Goal: Information Seeking & Learning: Learn about a topic

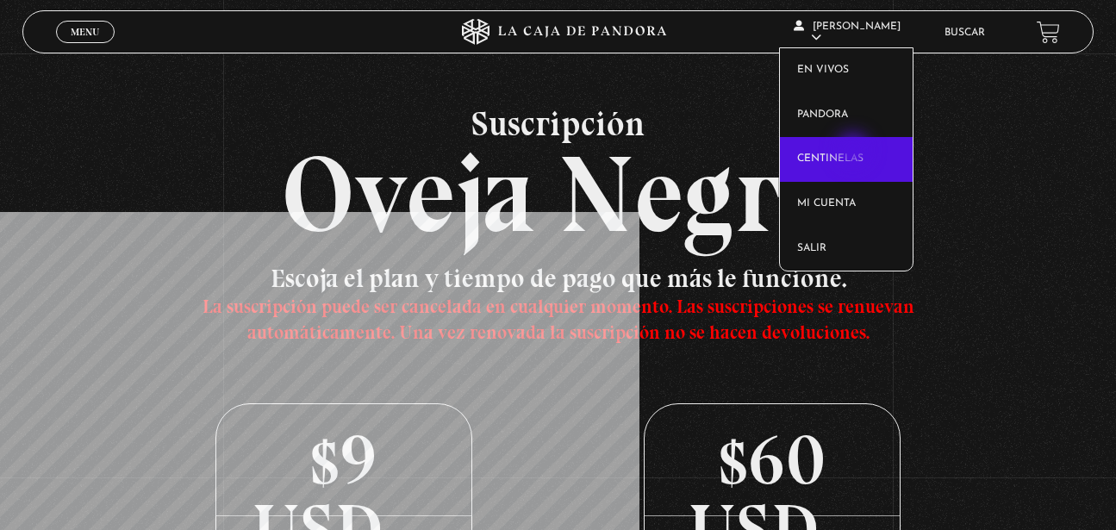
click at [855, 154] on link "Centinelas" at bounding box center [846, 159] width 132 height 45
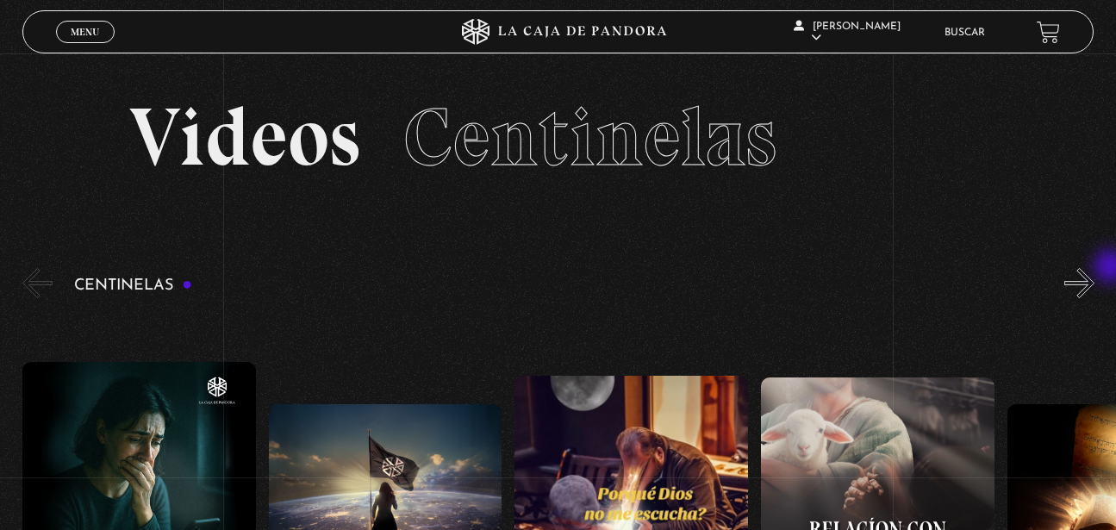
click at [1112, 268] on div "Centinelas" at bounding box center [568, 516] width 1093 height 503
click at [1094, 274] on button "»" at bounding box center [1079, 283] width 30 height 30
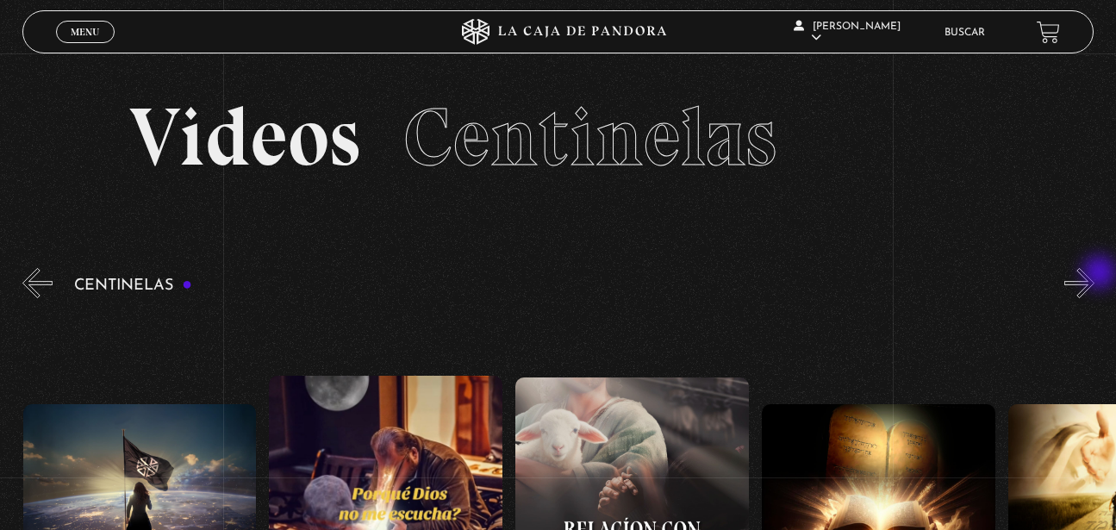
click at [1094, 274] on button "»" at bounding box center [1079, 283] width 30 height 30
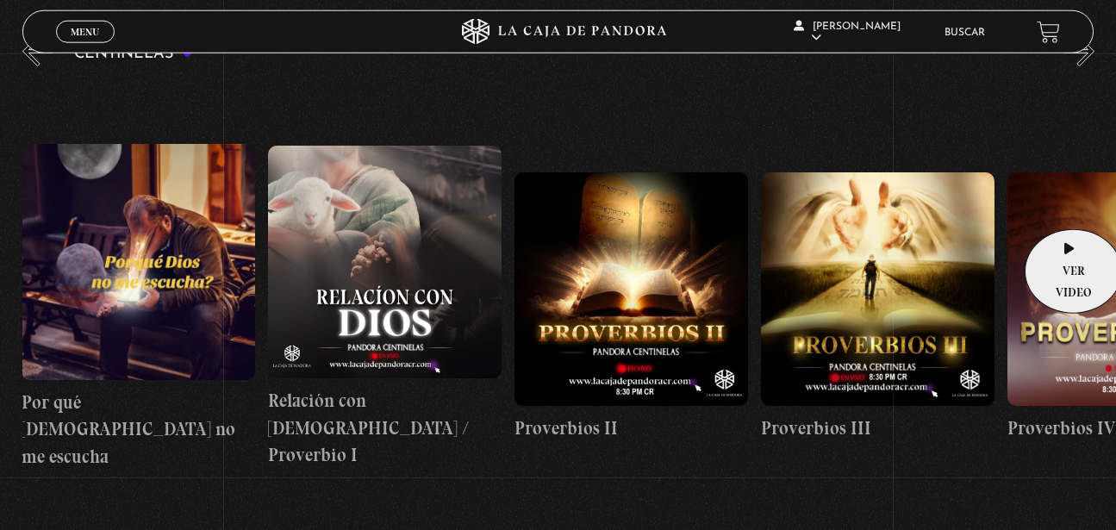
scroll to position [176, 0]
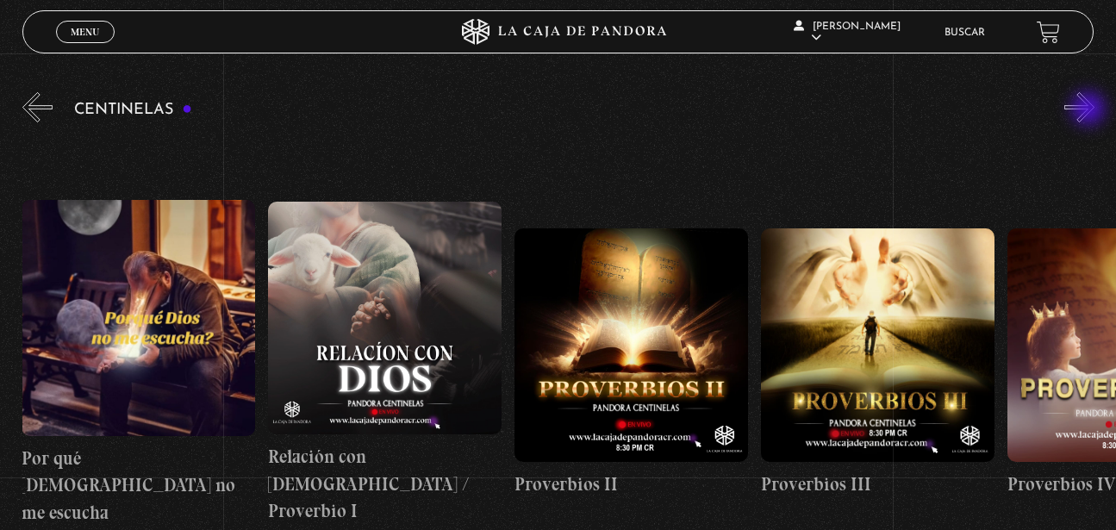
click at [1090, 109] on button "»" at bounding box center [1079, 107] width 30 height 30
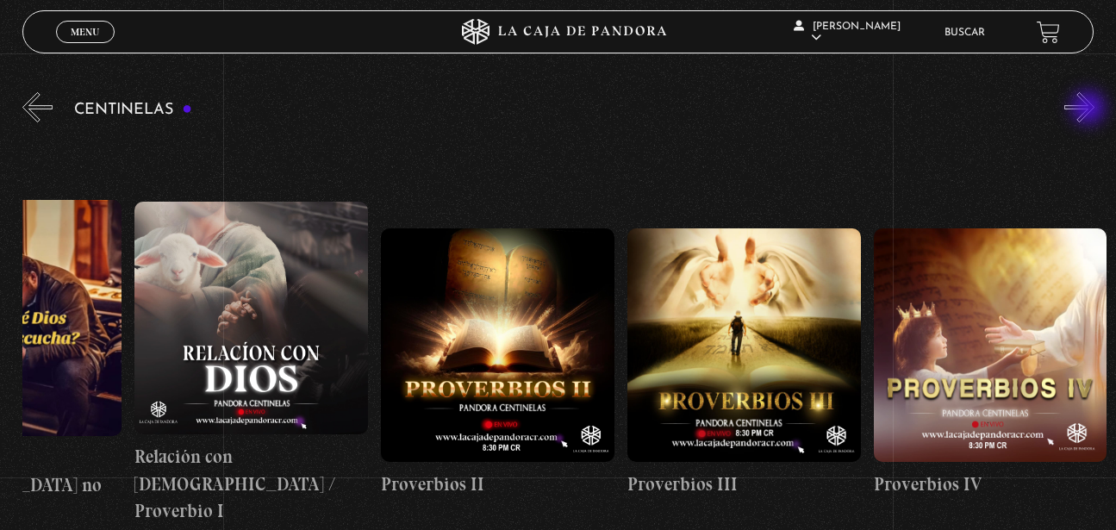
click at [1090, 109] on button "»" at bounding box center [1079, 107] width 30 height 30
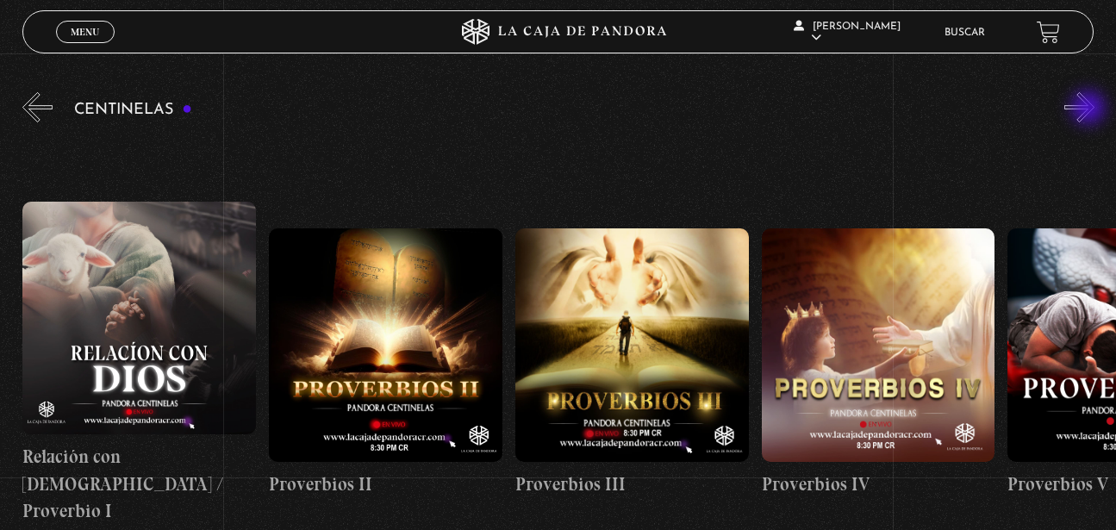
click at [1090, 109] on button "»" at bounding box center [1079, 107] width 30 height 30
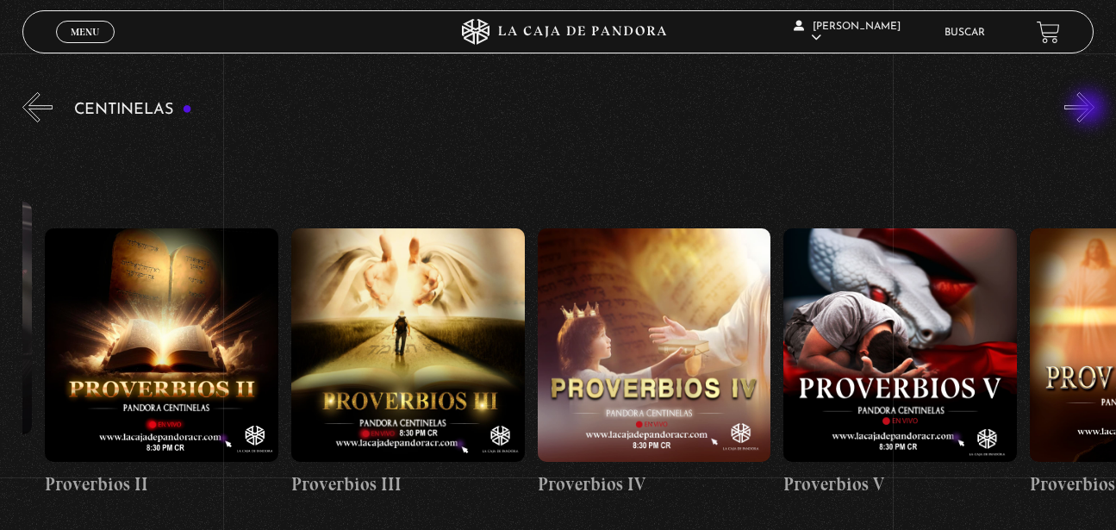
click at [1090, 109] on button "»" at bounding box center [1079, 107] width 30 height 30
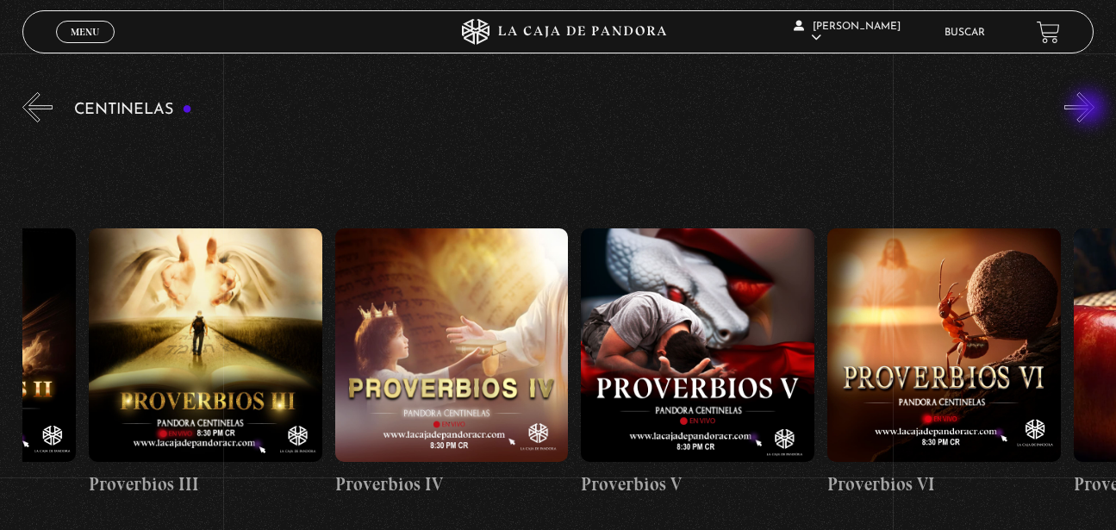
click at [1090, 109] on button "»" at bounding box center [1079, 107] width 30 height 30
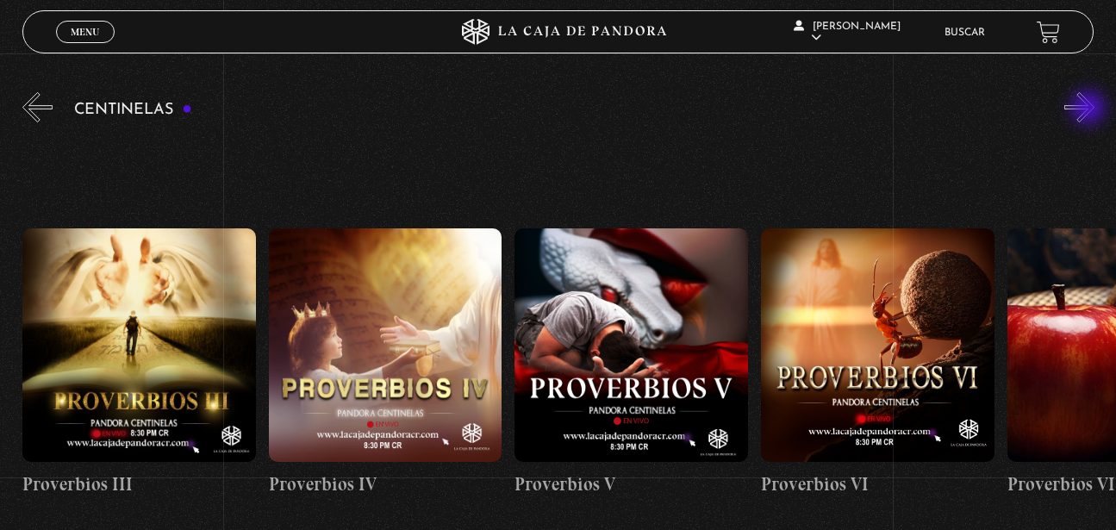
click at [1090, 109] on button "»" at bounding box center [1079, 107] width 30 height 30
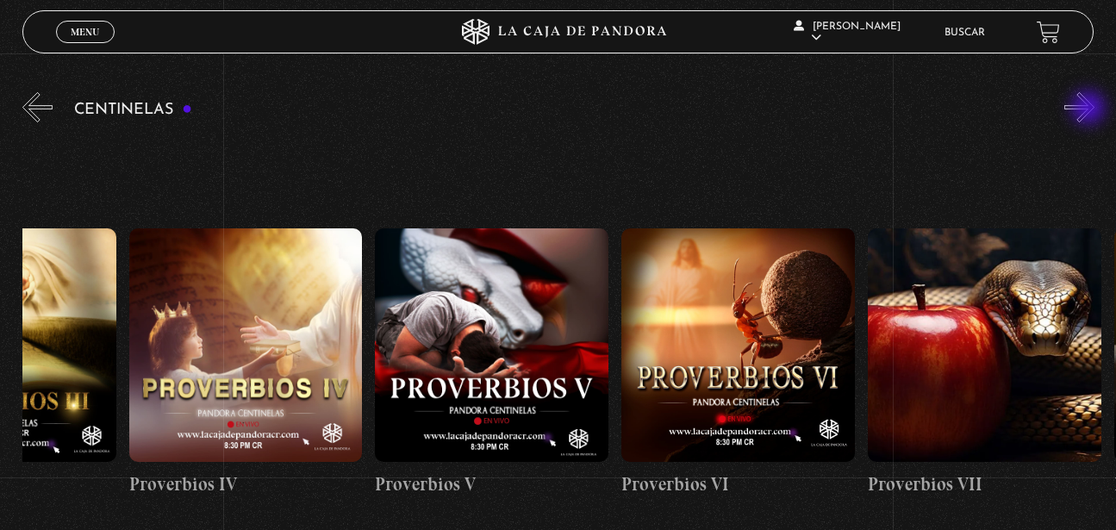
click at [1090, 109] on button "»" at bounding box center [1079, 107] width 30 height 30
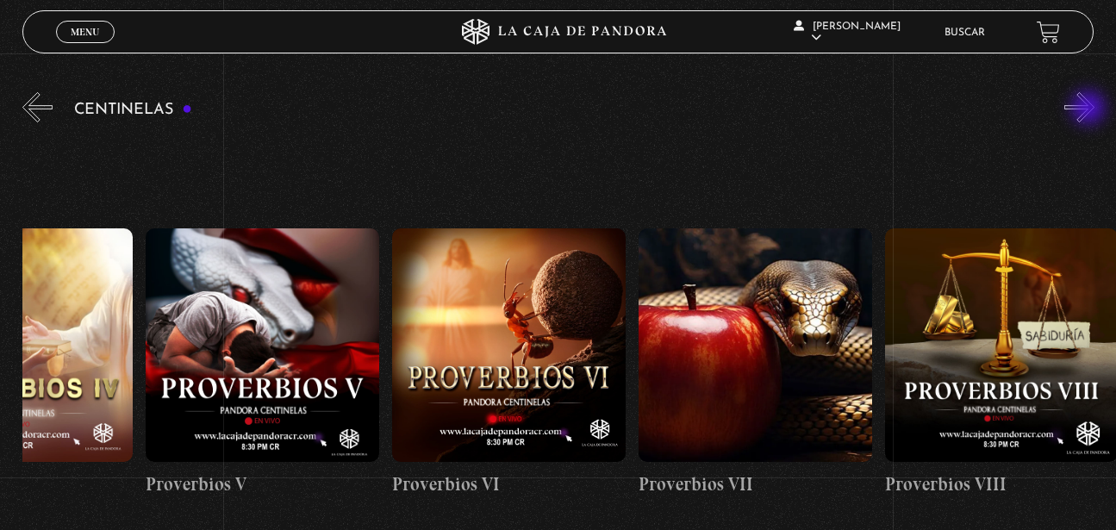
click at [1090, 109] on button "»" at bounding box center [1079, 107] width 30 height 30
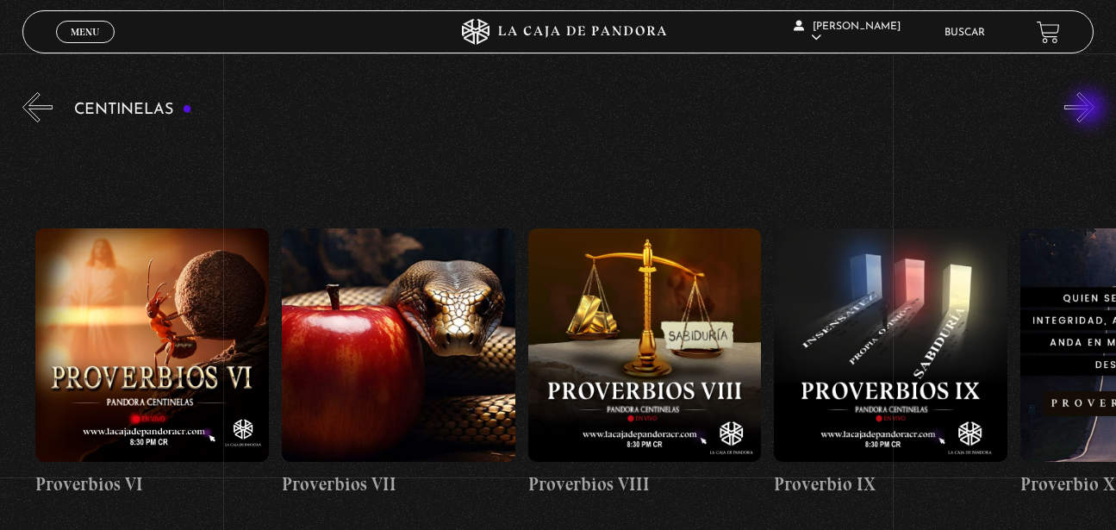
click at [1090, 109] on button "»" at bounding box center [1079, 107] width 30 height 30
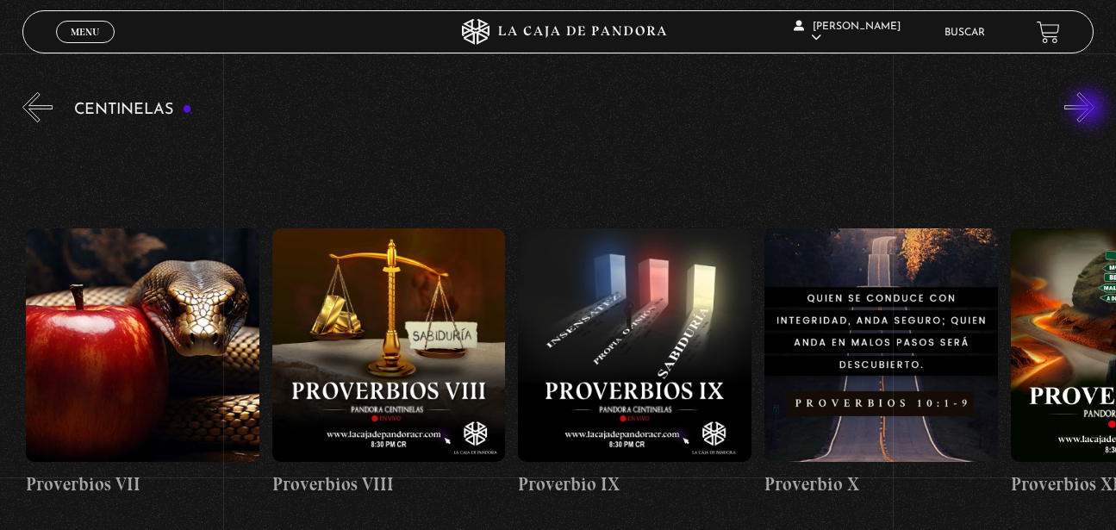
click at [1090, 109] on button "»" at bounding box center [1079, 107] width 30 height 30
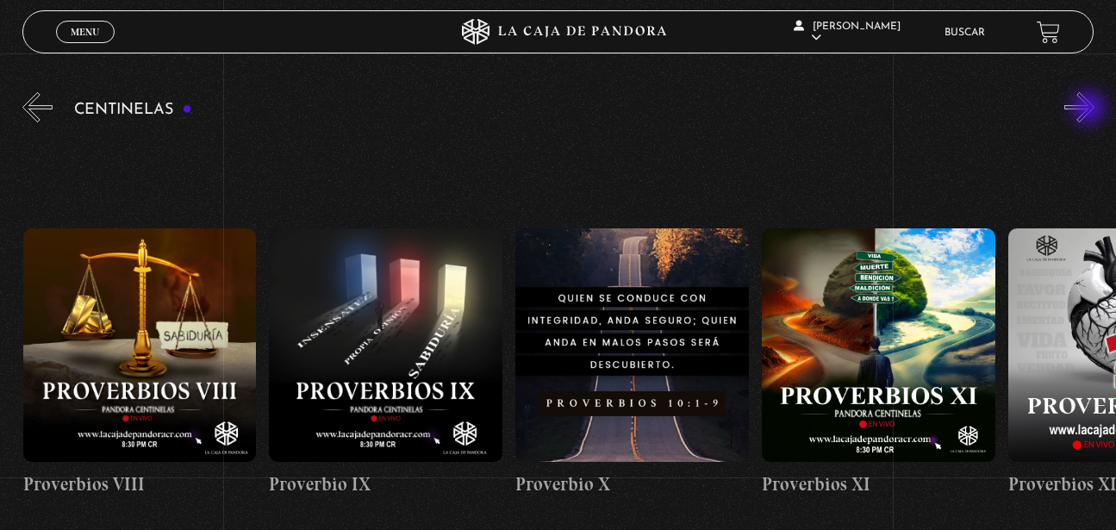
click at [1090, 109] on button "»" at bounding box center [1079, 107] width 30 height 30
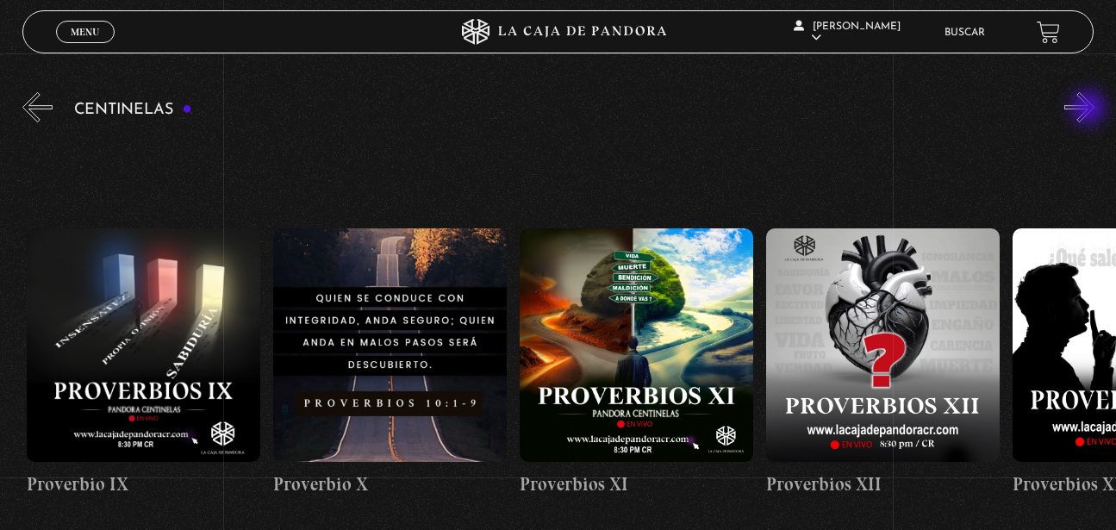
click at [1090, 109] on button "»" at bounding box center [1079, 107] width 30 height 30
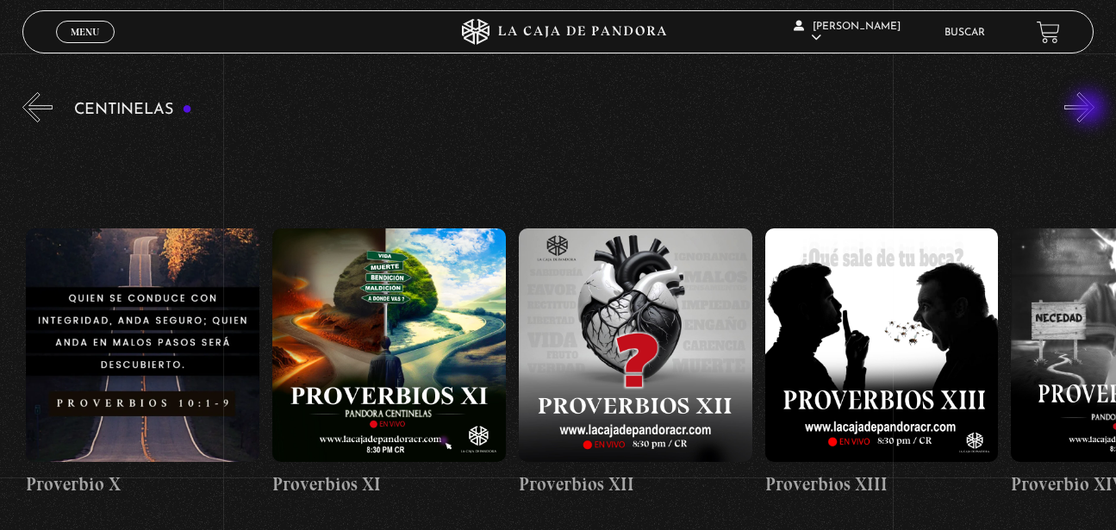
click at [1090, 109] on button "»" at bounding box center [1079, 107] width 30 height 30
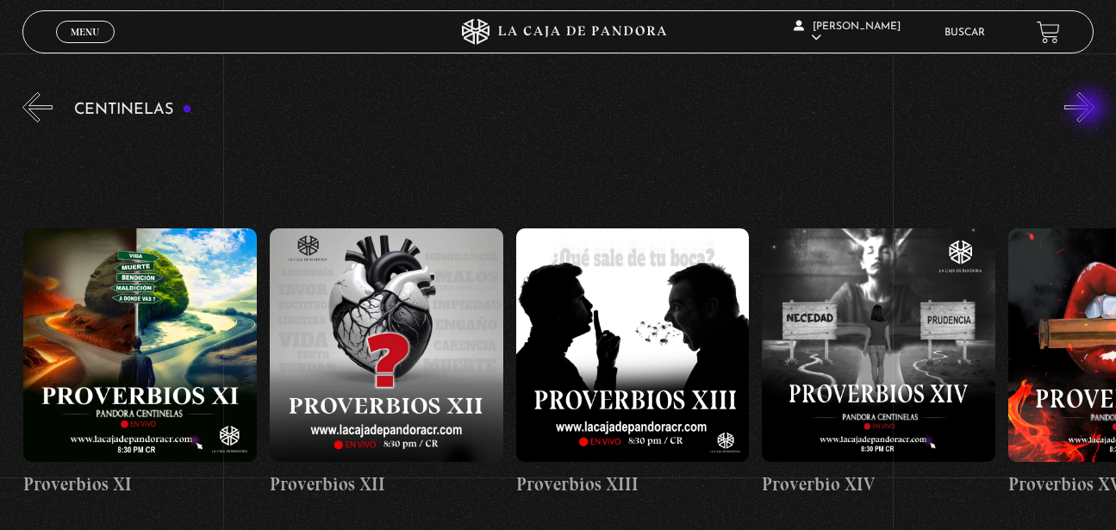
click at [1090, 109] on button "»" at bounding box center [1079, 107] width 30 height 30
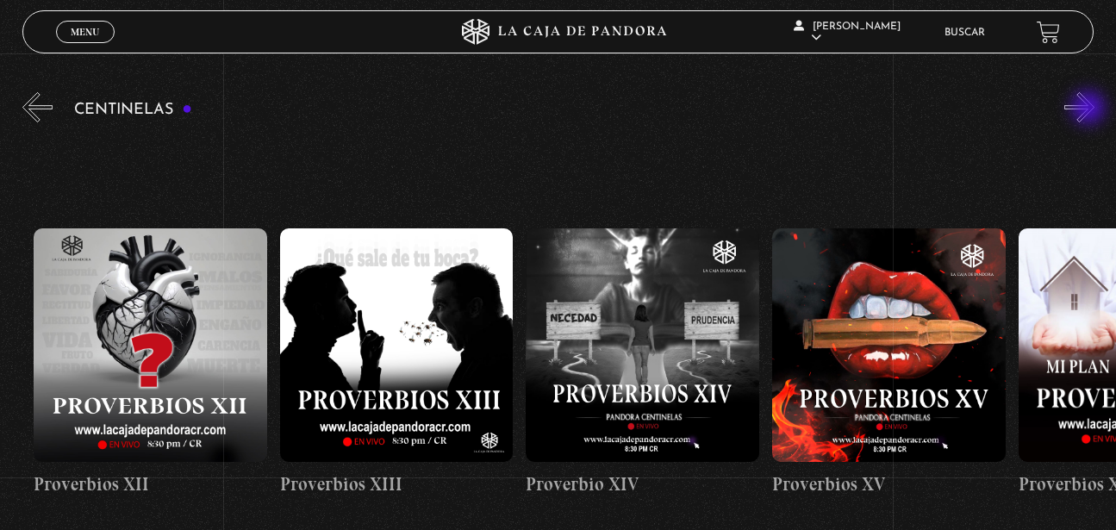
click at [1090, 109] on button "»" at bounding box center [1079, 107] width 30 height 30
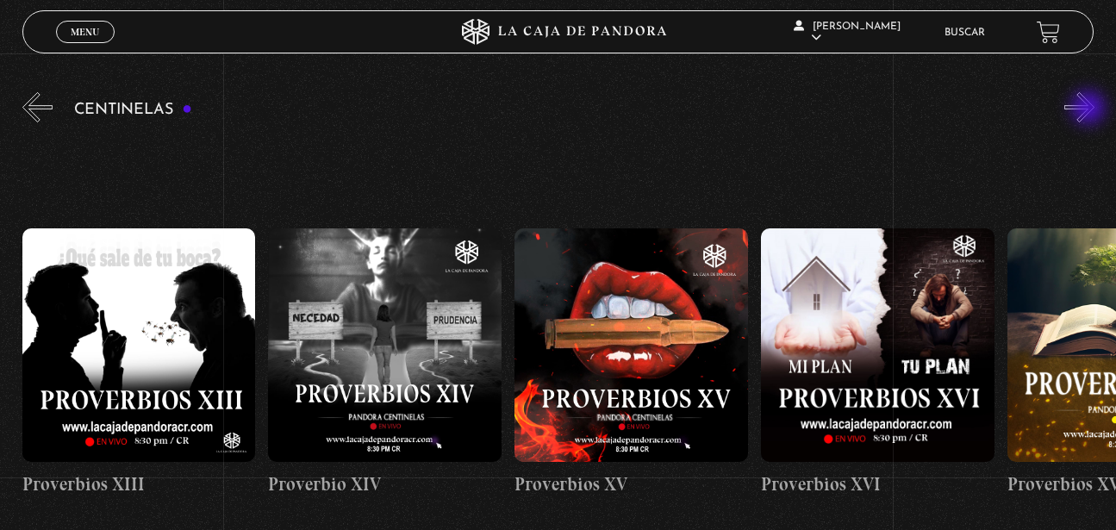
click at [1090, 109] on button "»" at bounding box center [1079, 107] width 30 height 30
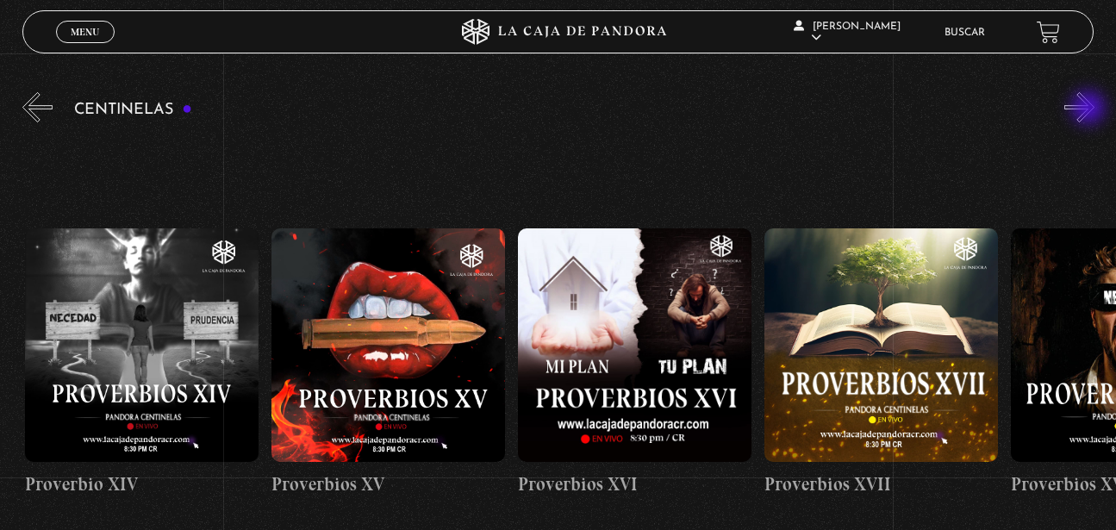
click at [1090, 109] on button "»" at bounding box center [1079, 107] width 30 height 30
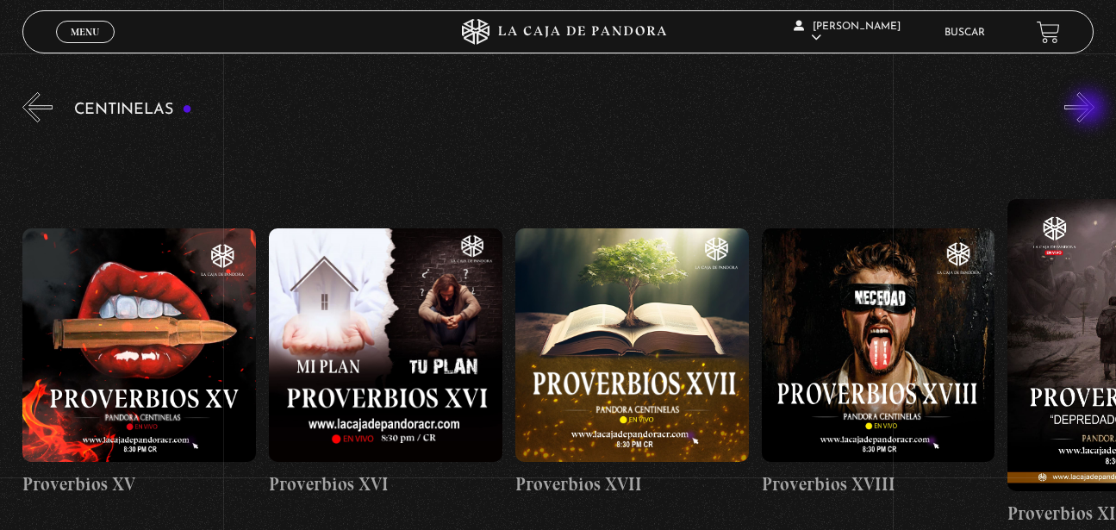
click at [1090, 109] on button "»" at bounding box center [1079, 107] width 30 height 30
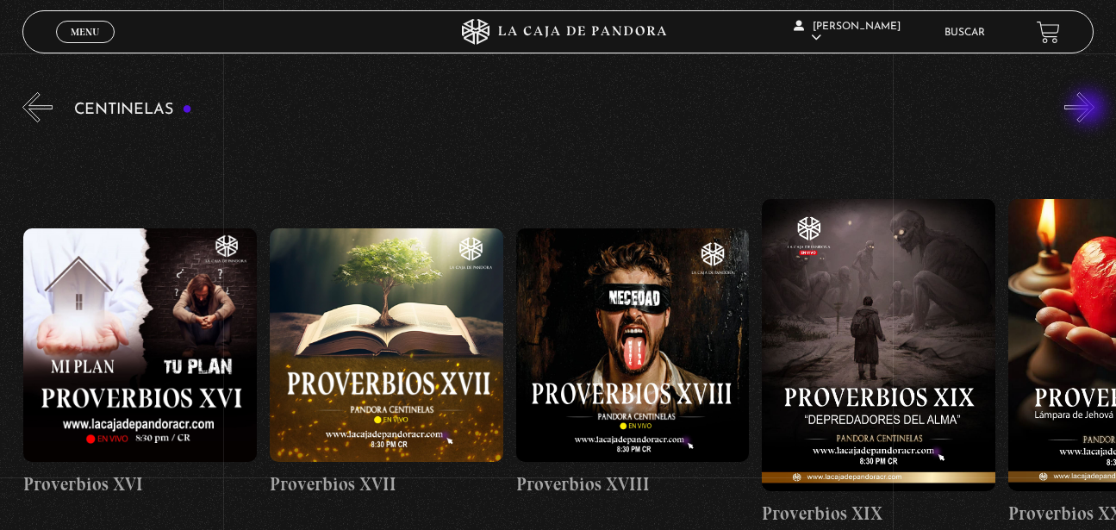
click at [1090, 109] on button "»" at bounding box center [1079, 107] width 30 height 30
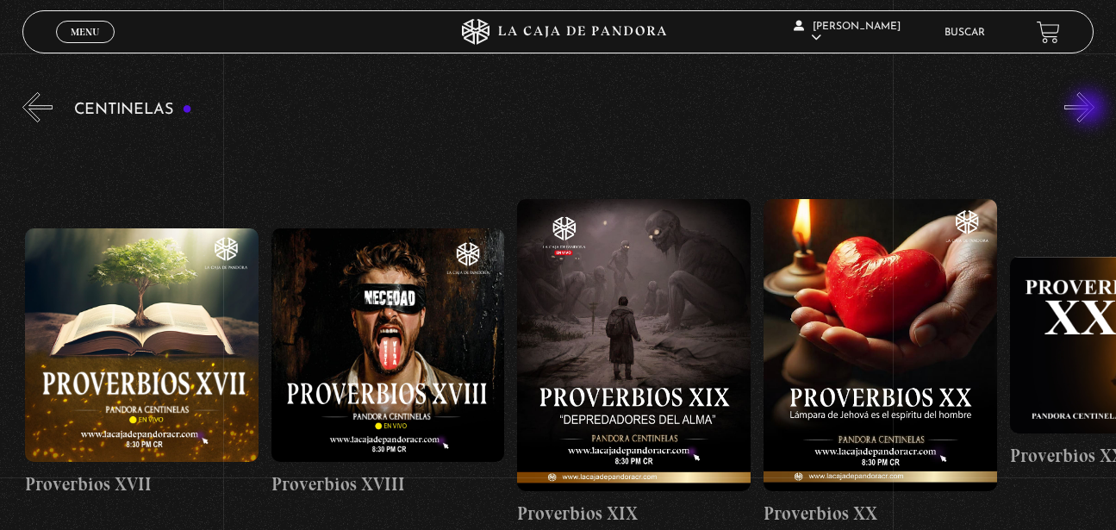
click at [1090, 109] on button "»" at bounding box center [1079, 107] width 30 height 30
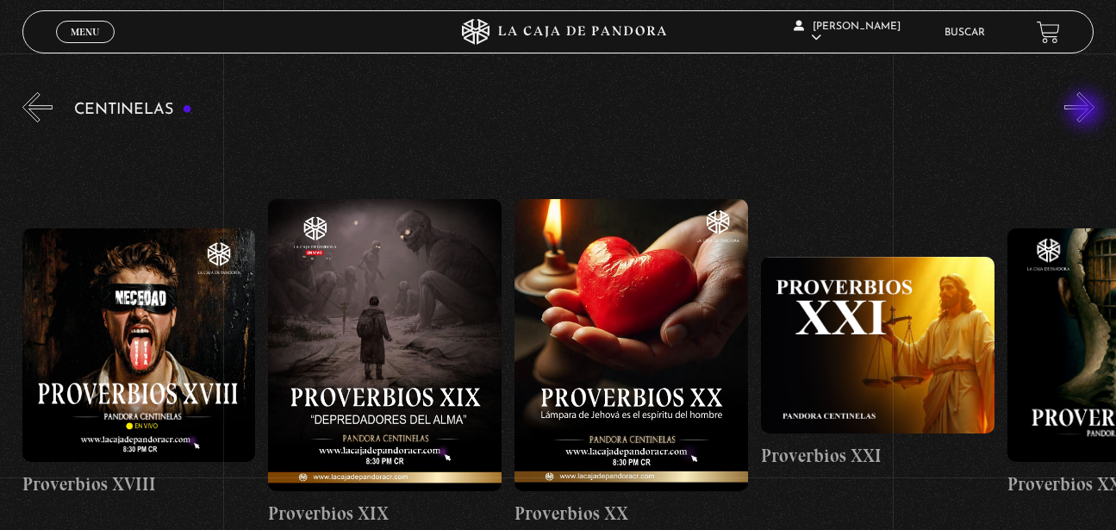
click at [1087, 111] on button "»" at bounding box center [1079, 107] width 30 height 30
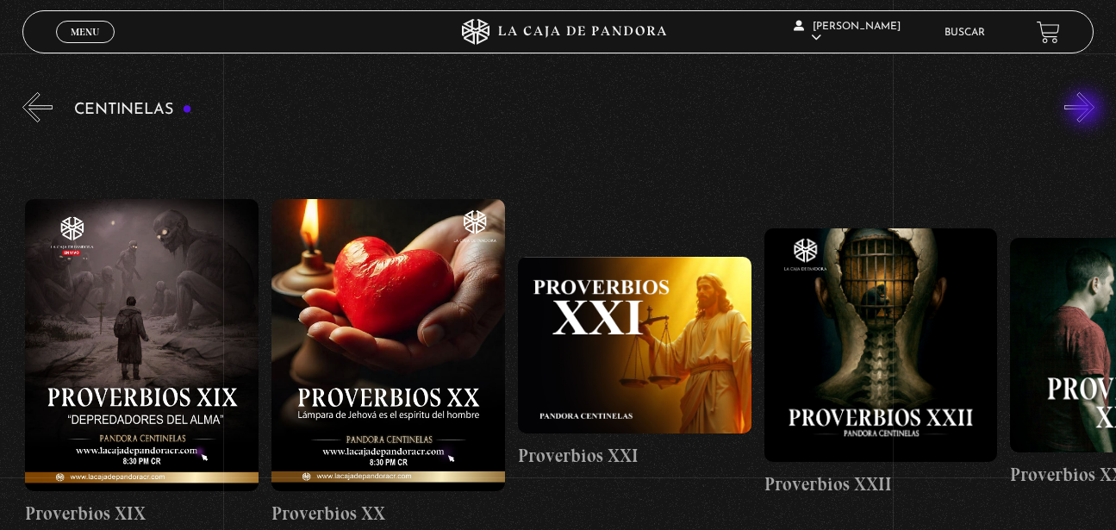
click at [1087, 110] on button "»" at bounding box center [1079, 107] width 30 height 30
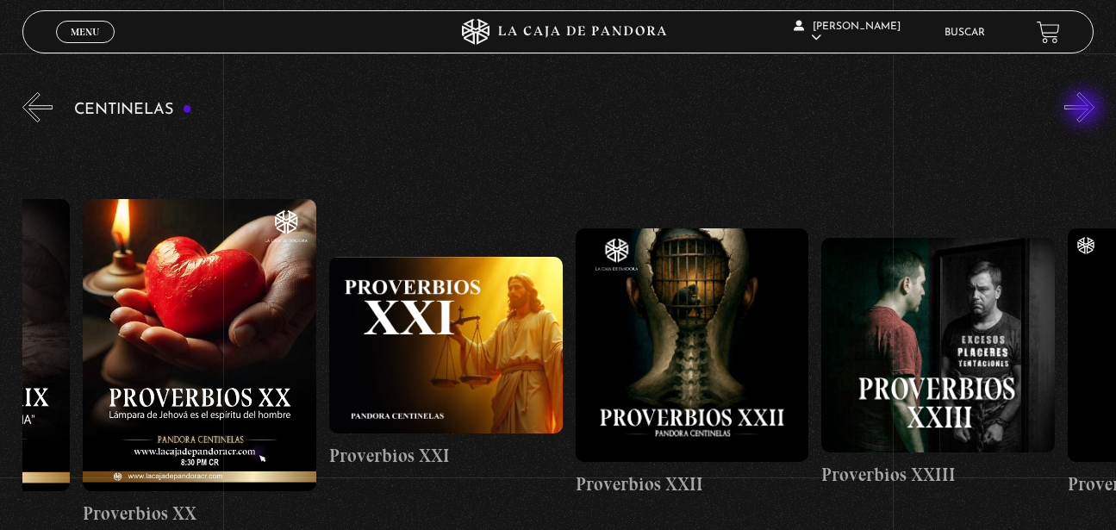
click at [1086, 109] on button "»" at bounding box center [1079, 107] width 30 height 30
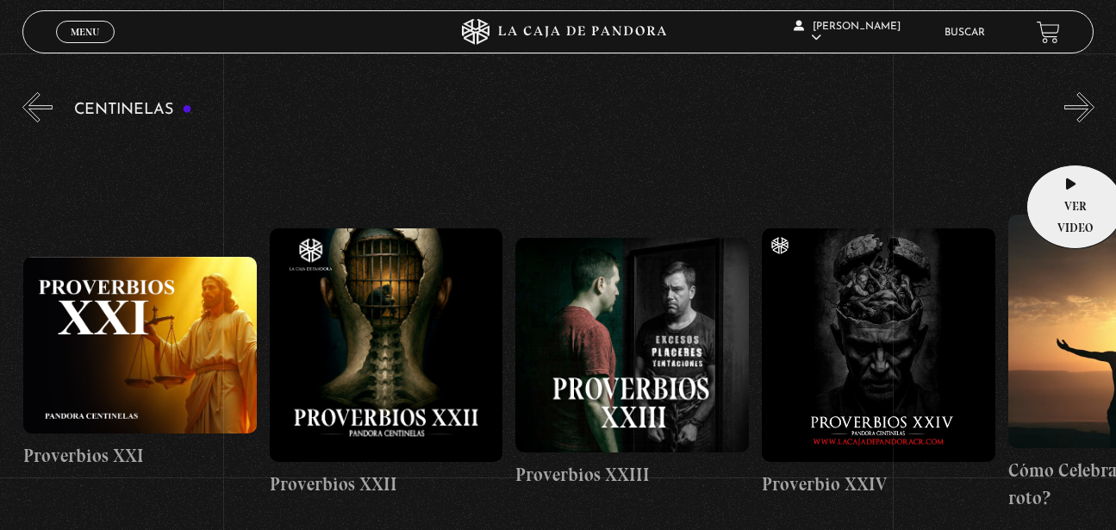
scroll to position [0, 5663]
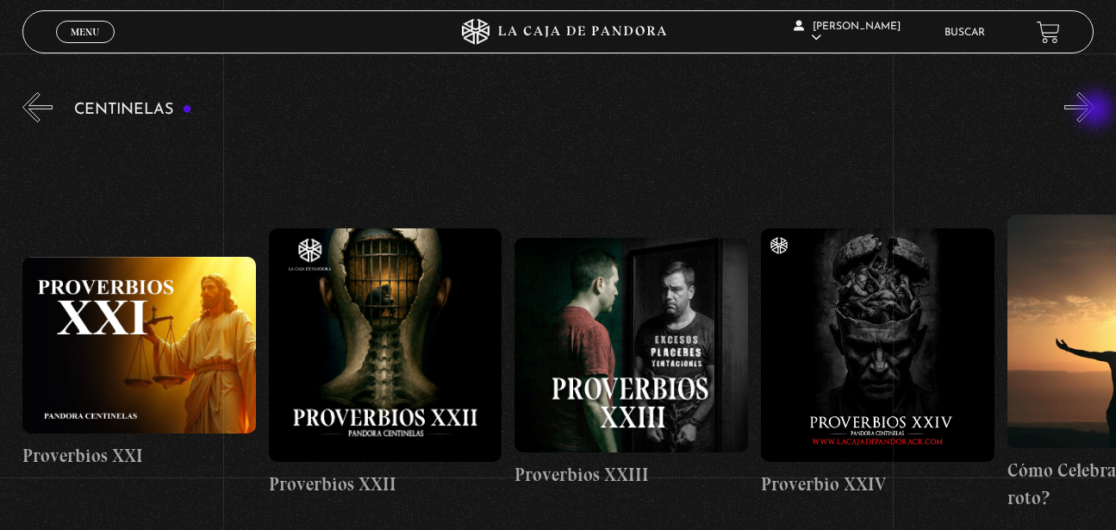
click at [1094, 111] on button "»" at bounding box center [1079, 107] width 30 height 30
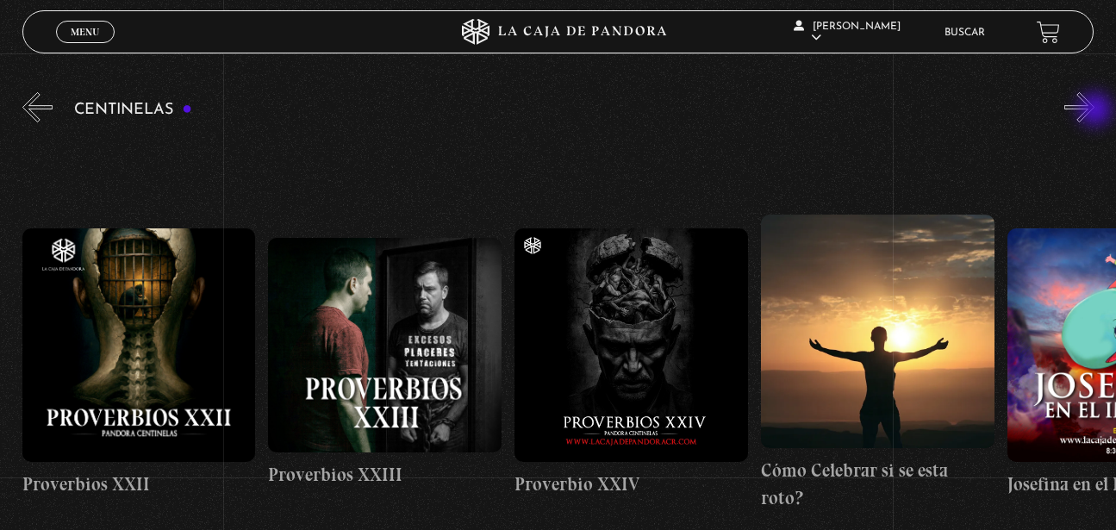
click at [1094, 111] on button "»" at bounding box center [1079, 107] width 30 height 30
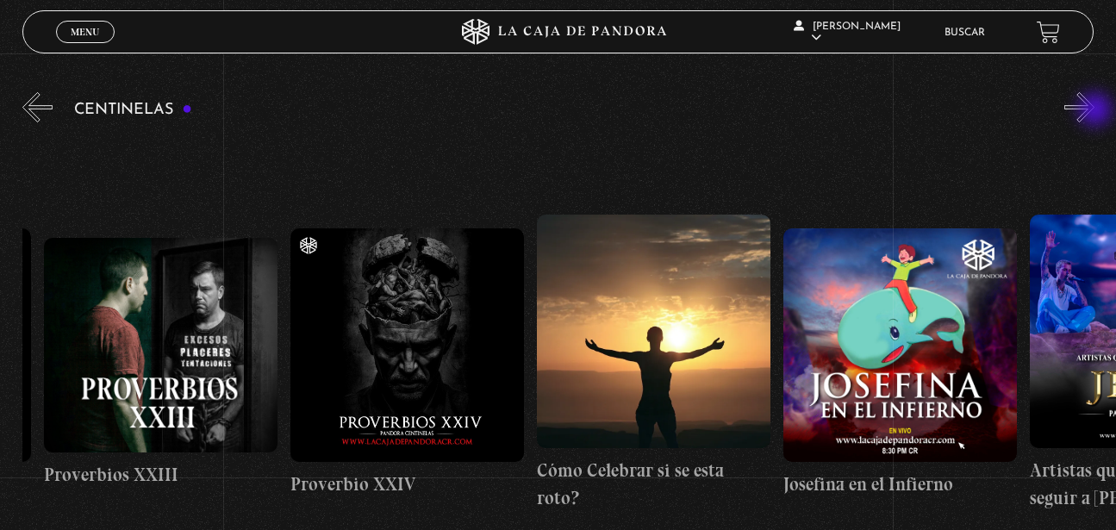
scroll to position [0, 6155]
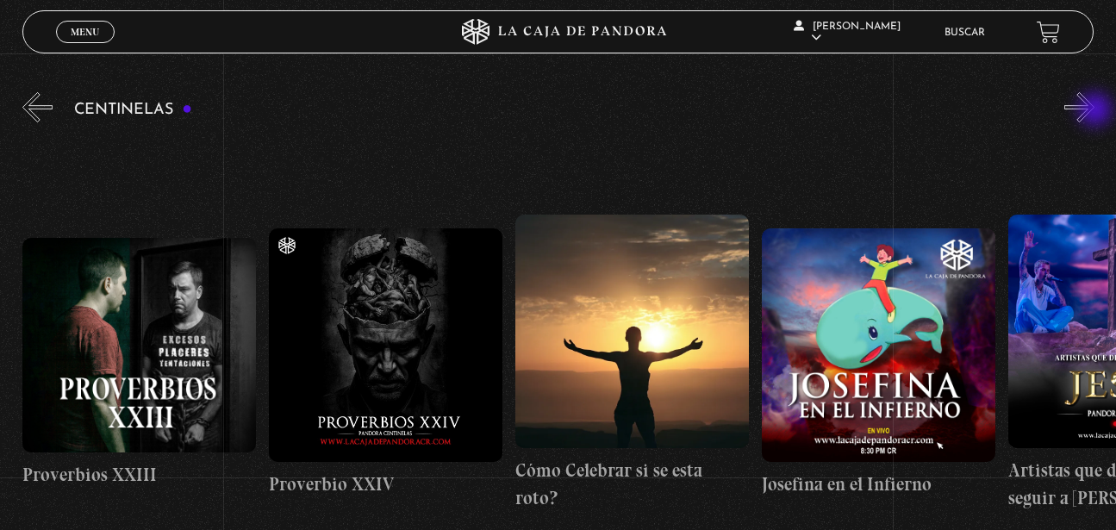
click at [1094, 111] on button "»" at bounding box center [1079, 107] width 30 height 30
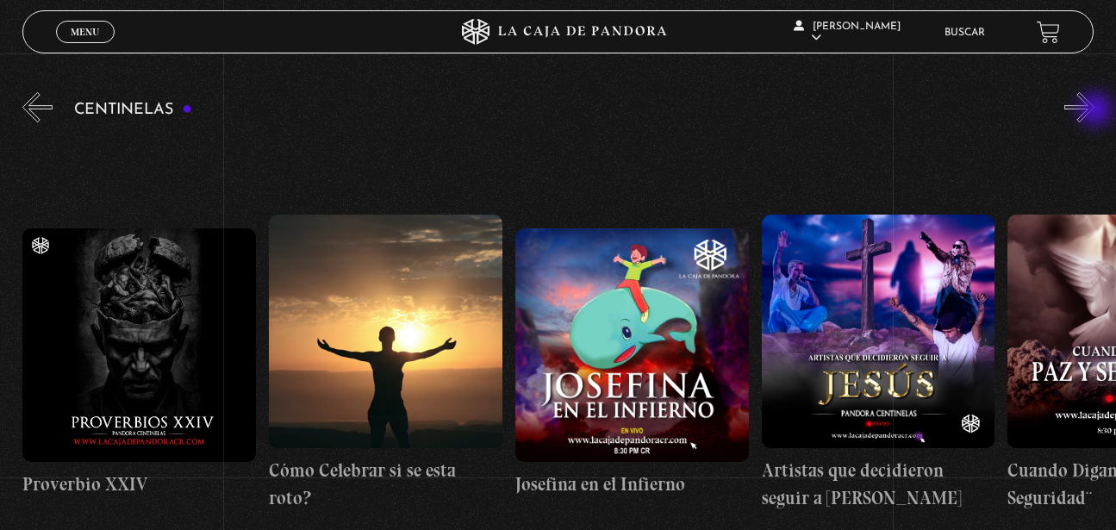
click at [1094, 111] on button "»" at bounding box center [1079, 107] width 30 height 30
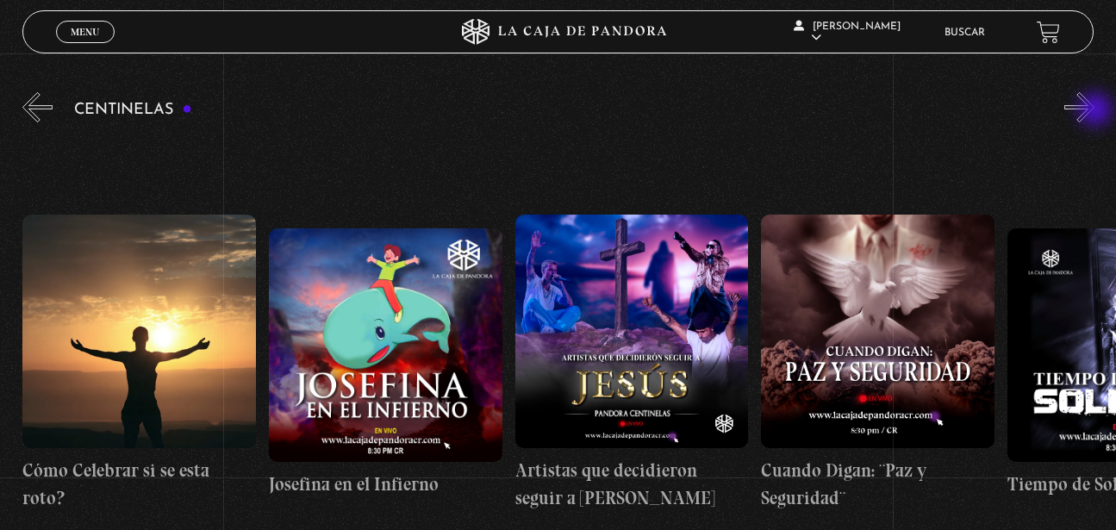
click at [1094, 111] on button "»" at bounding box center [1079, 107] width 30 height 30
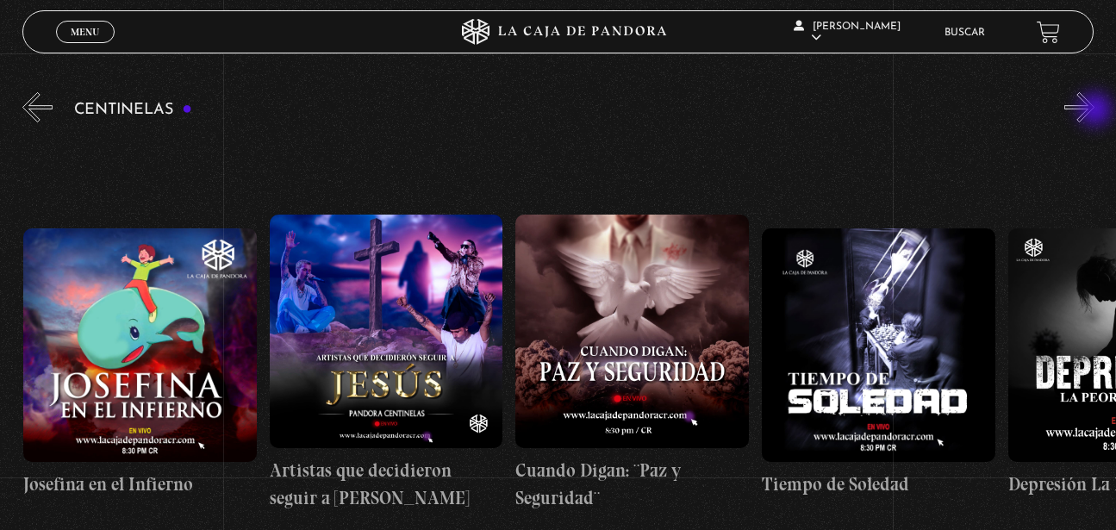
click at [1094, 111] on button "»" at bounding box center [1079, 107] width 30 height 30
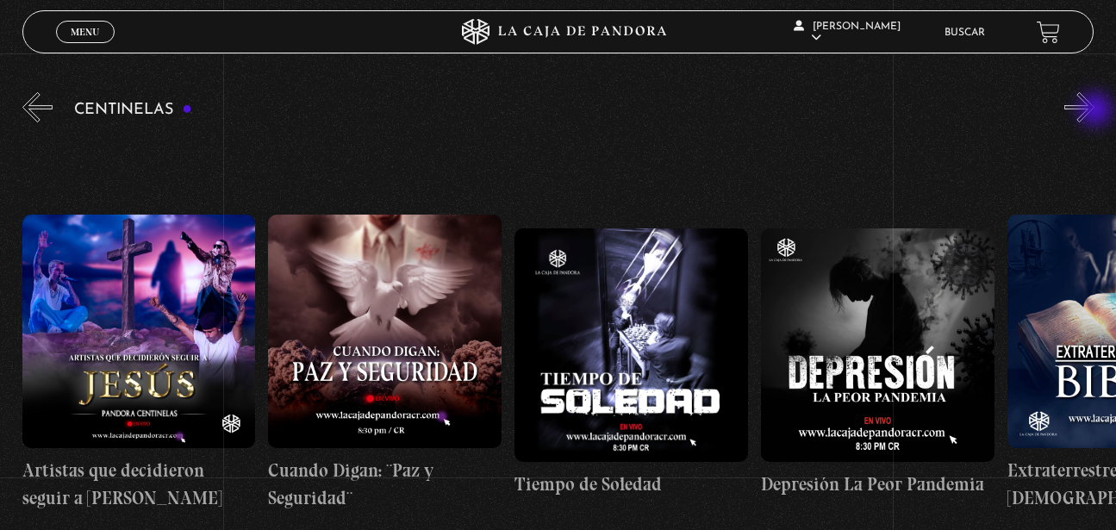
click at [1094, 111] on button "»" at bounding box center [1079, 107] width 30 height 30
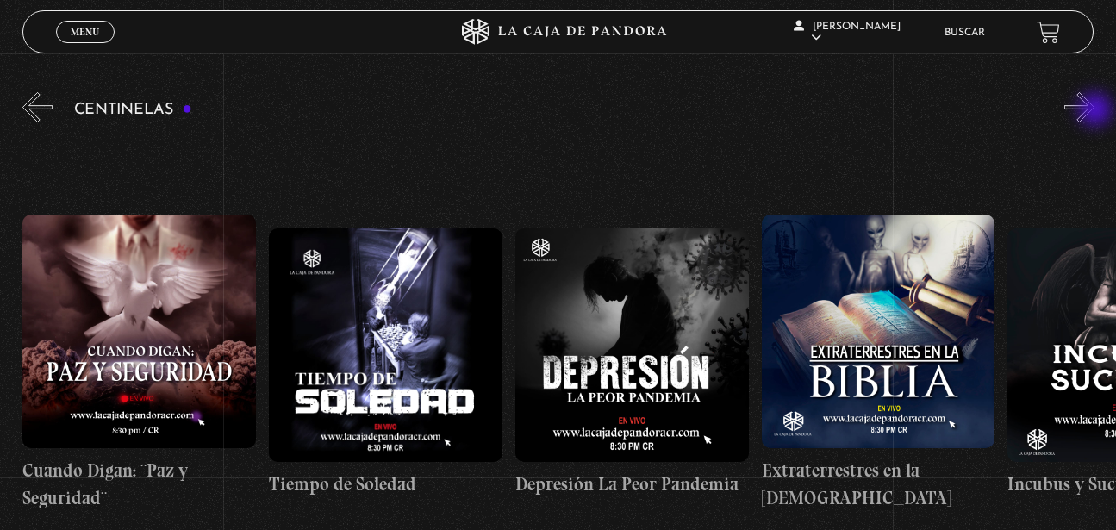
click at [1094, 111] on button "»" at bounding box center [1079, 107] width 30 height 30
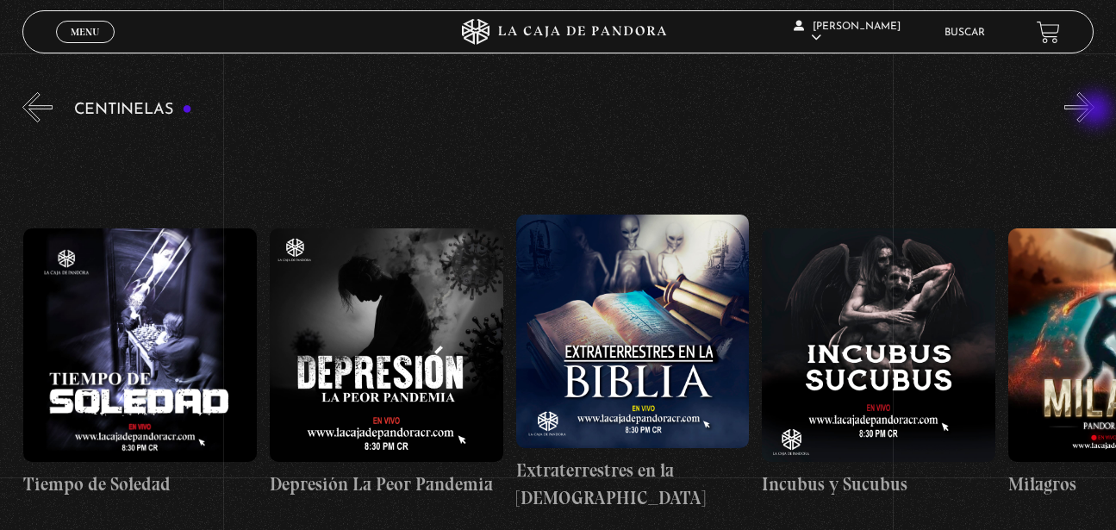
scroll to position [0, 7633]
click at [1094, 111] on button "»" at bounding box center [1079, 107] width 30 height 30
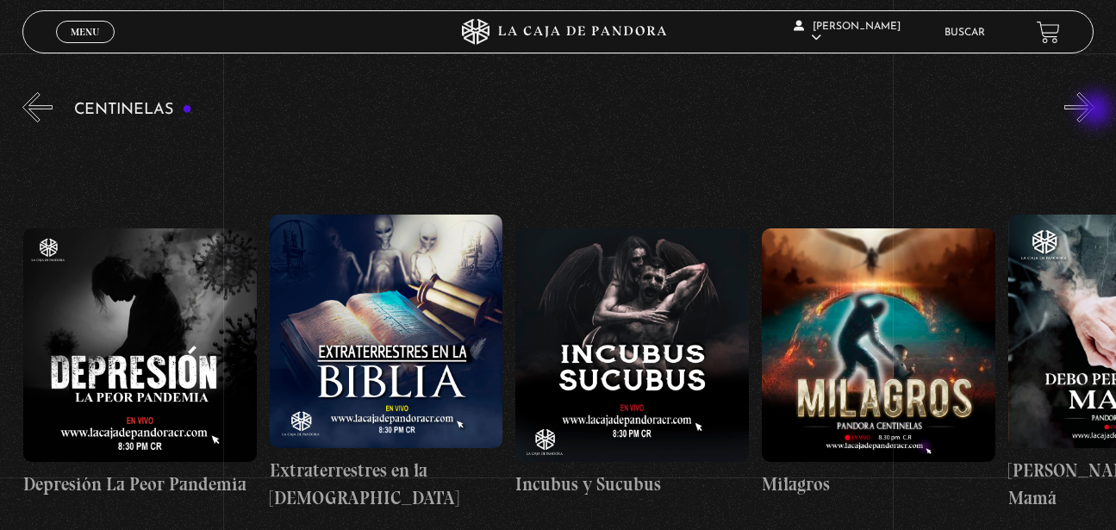
click at [1094, 111] on button "»" at bounding box center [1079, 107] width 30 height 30
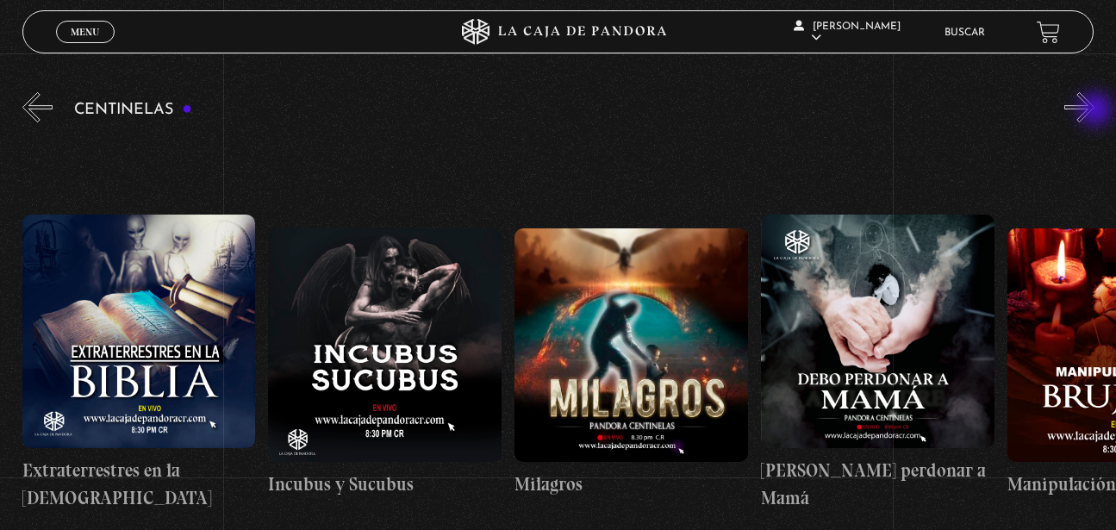
click at [1094, 111] on button "»" at bounding box center [1079, 107] width 30 height 30
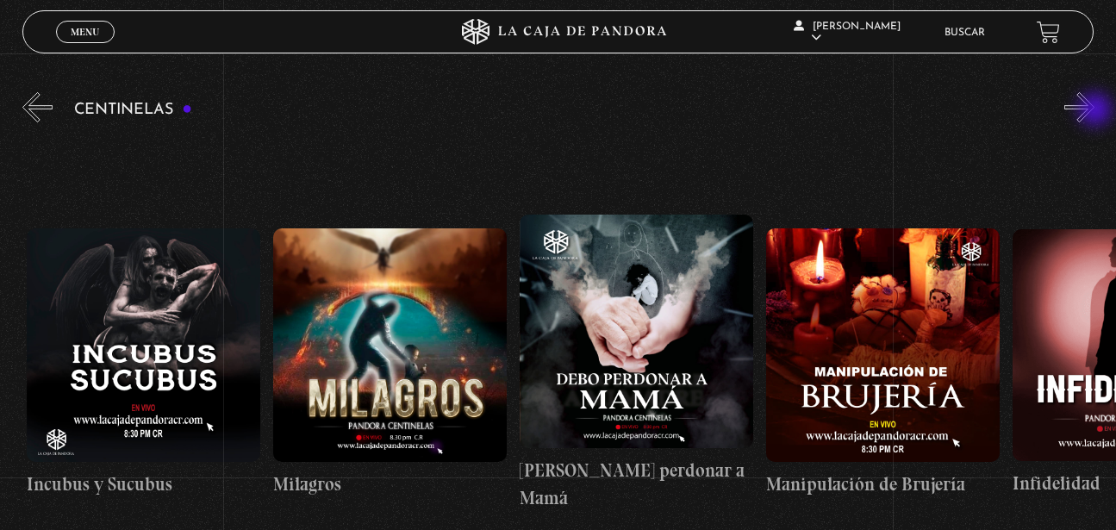
scroll to position [0, 8372]
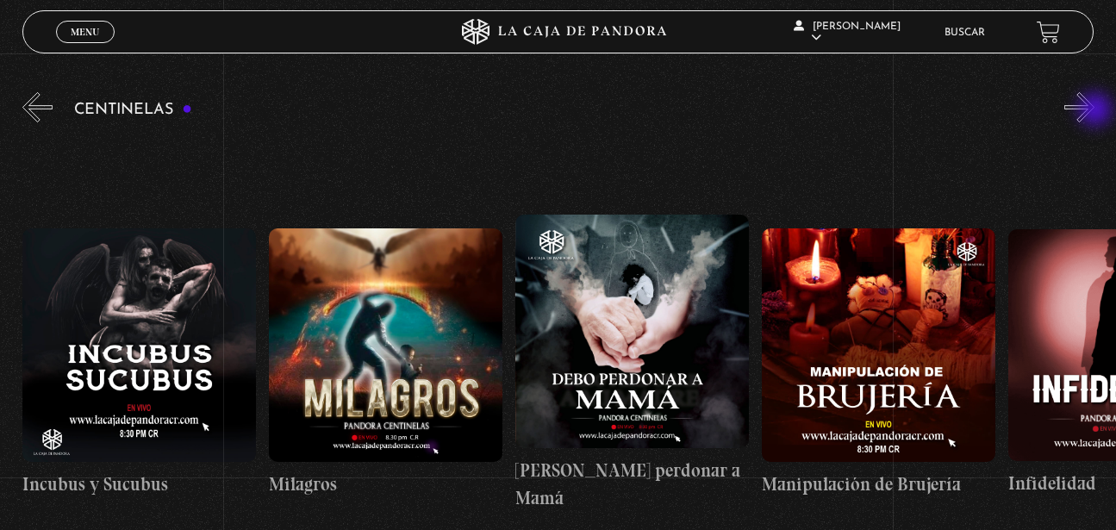
click at [1094, 111] on button "»" at bounding box center [1079, 107] width 30 height 30
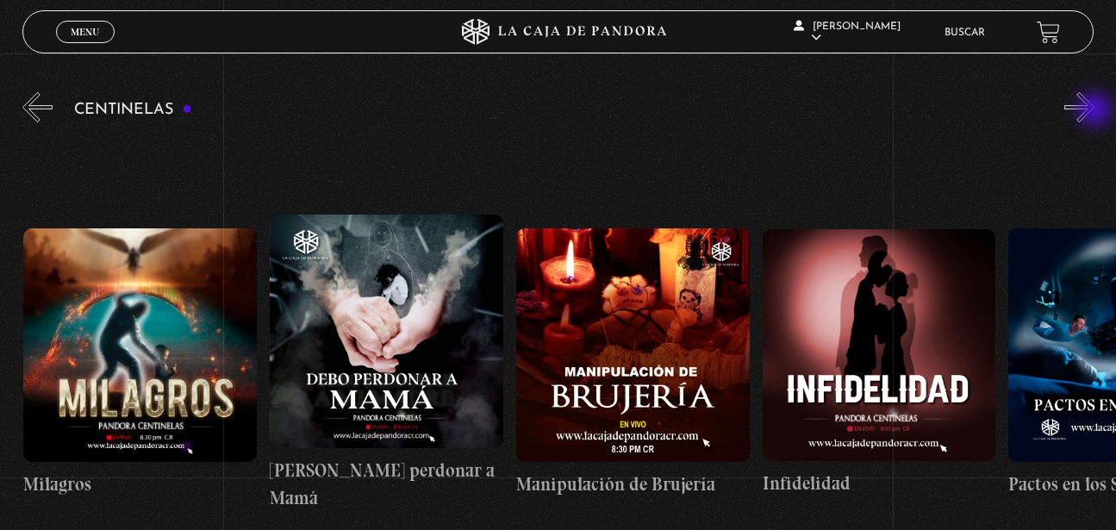
scroll to position [0, 8618]
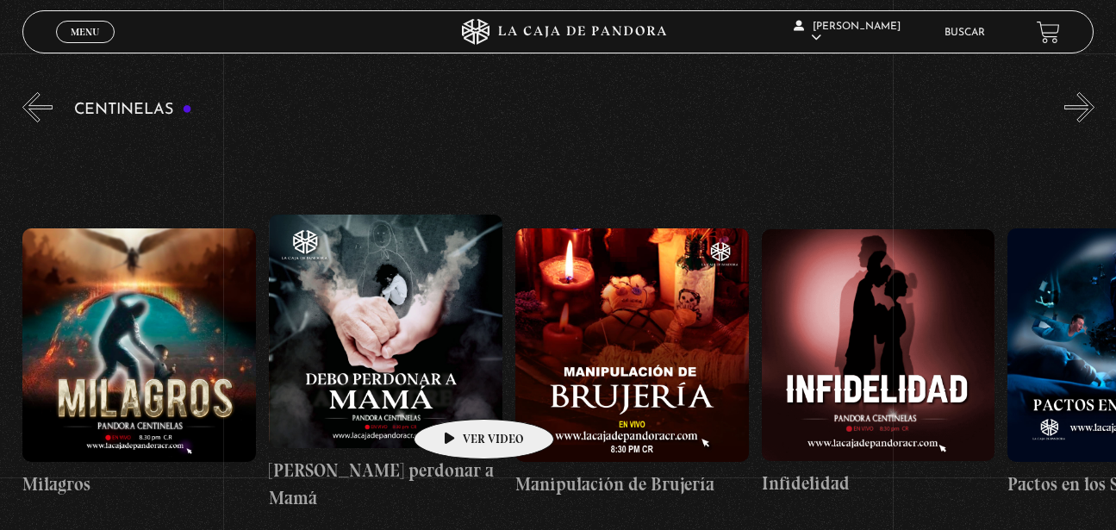
click at [455, 393] on figure at bounding box center [385, 331] width 233 height 233
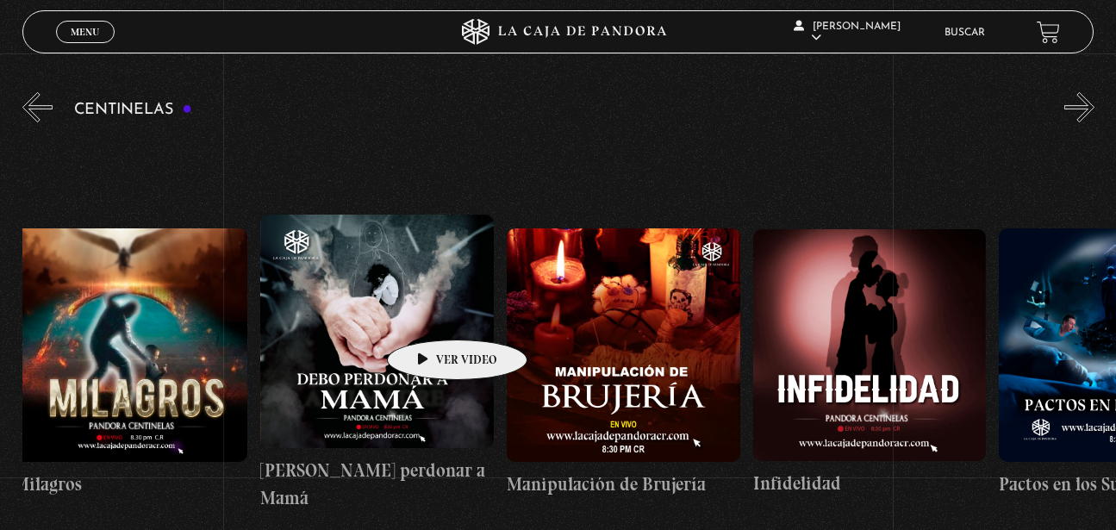
click at [429, 313] on figure at bounding box center [376, 331] width 233 height 233
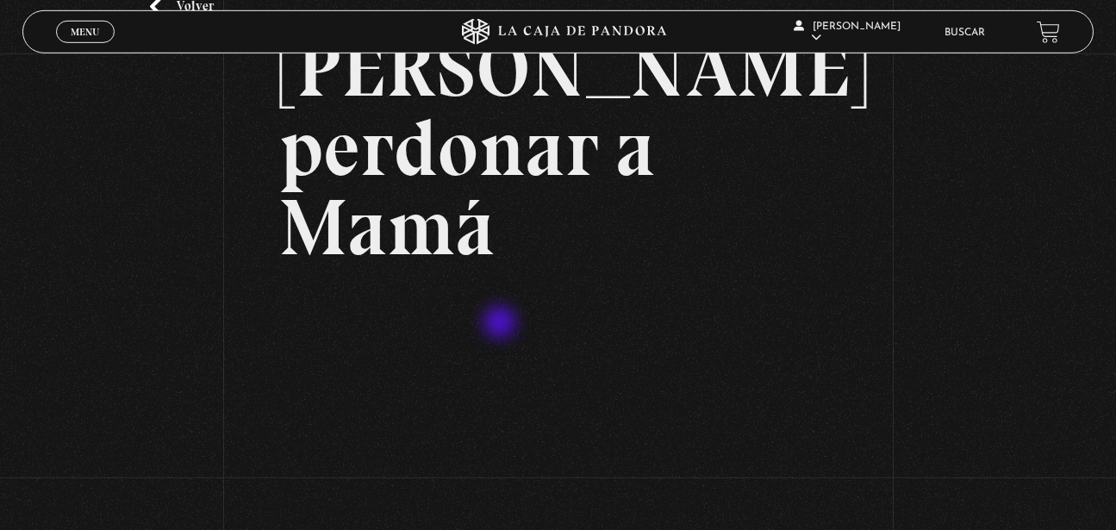
scroll to position [176, 0]
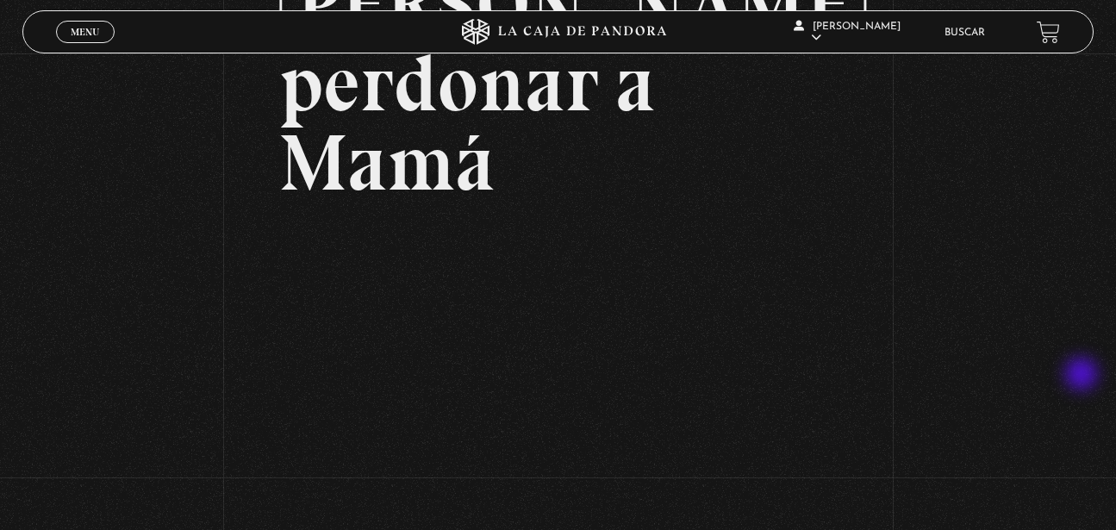
click at [1080, 376] on div "Volver 25 julio, 2023 Debo perdonar a Mamá WhatsApp Twitter Messenger Email" at bounding box center [558, 250] width 1116 height 744
click at [1007, 224] on div "Volver 25 julio, 2023 Debo perdonar a Mamá WhatsApp Twitter Messenger Email" at bounding box center [558, 250] width 1116 height 744
click at [1030, 412] on div "Volver 25 julio, 2023 Debo perdonar a Mamá WhatsApp Twitter Messenger Email" at bounding box center [558, 250] width 1116 height 744
drag, startPoint x: 1034, startPoint y: 360, endPoint x: 1025, endPoint y: 352, distance: 11.6
click at [1034, 359] on div "Volver 25 julio, 2023 Debo perdonar a Mamá WhatsApp Twitter Messenger Email" at bounding box center [558, 250] width 1116 height 744
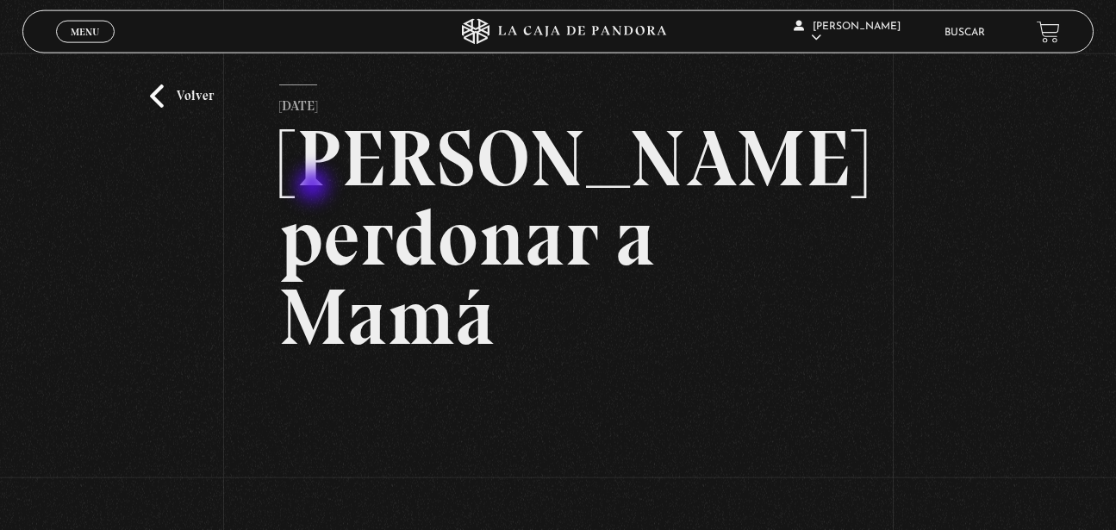
scroll to position [0, 0]
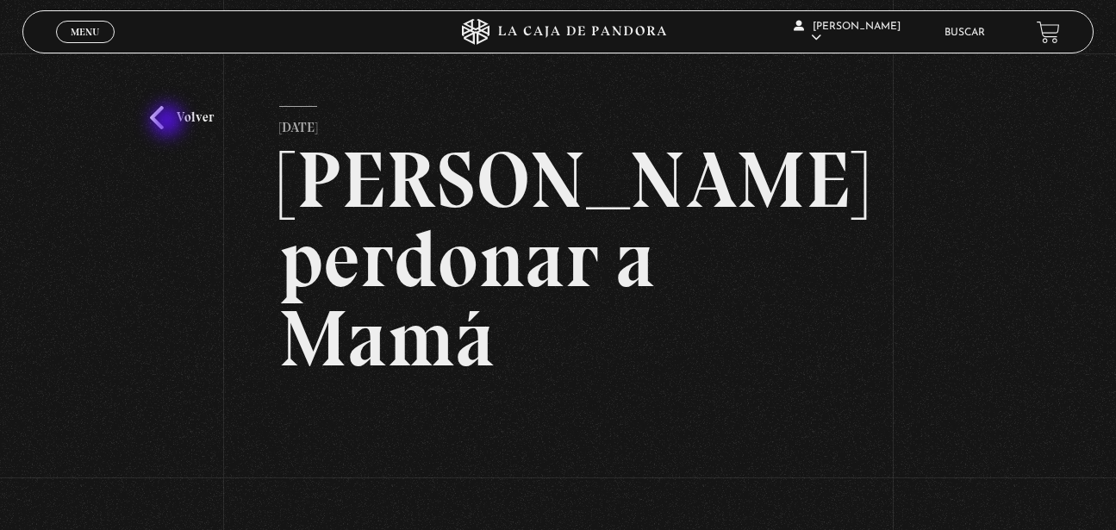
click at [169, 122] on link "Volver" at bounding box center [182, 117] width 64 height 23
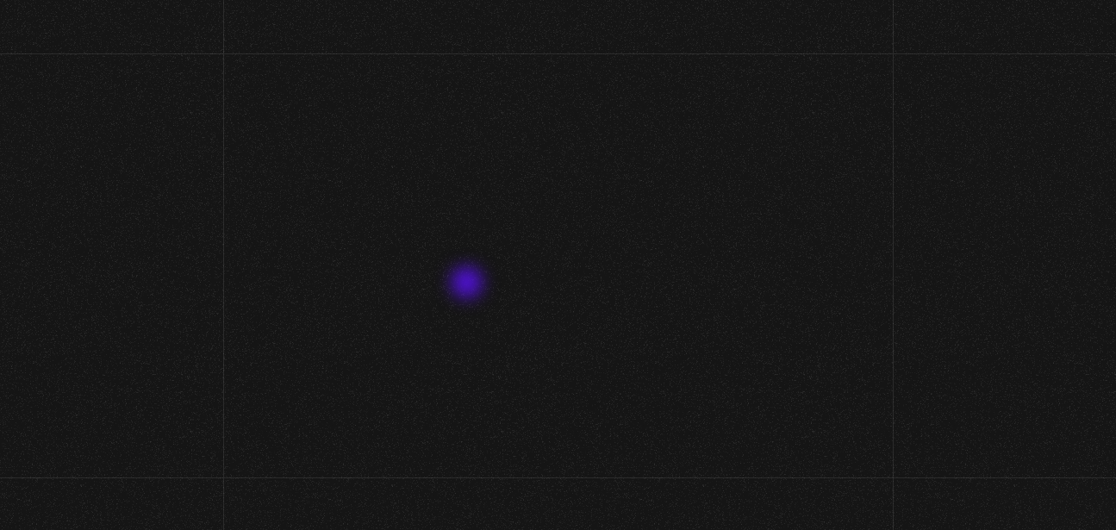
scroll to position [136, 0]
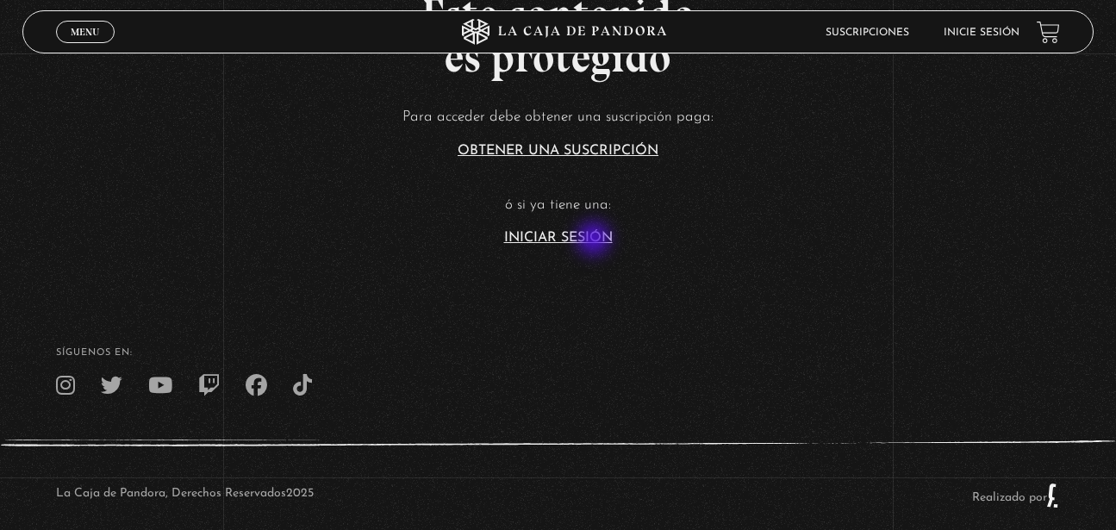
click at [595, 240] on link "Iniciar Sesión" at bounding box center [558, 238] width 109 height 14
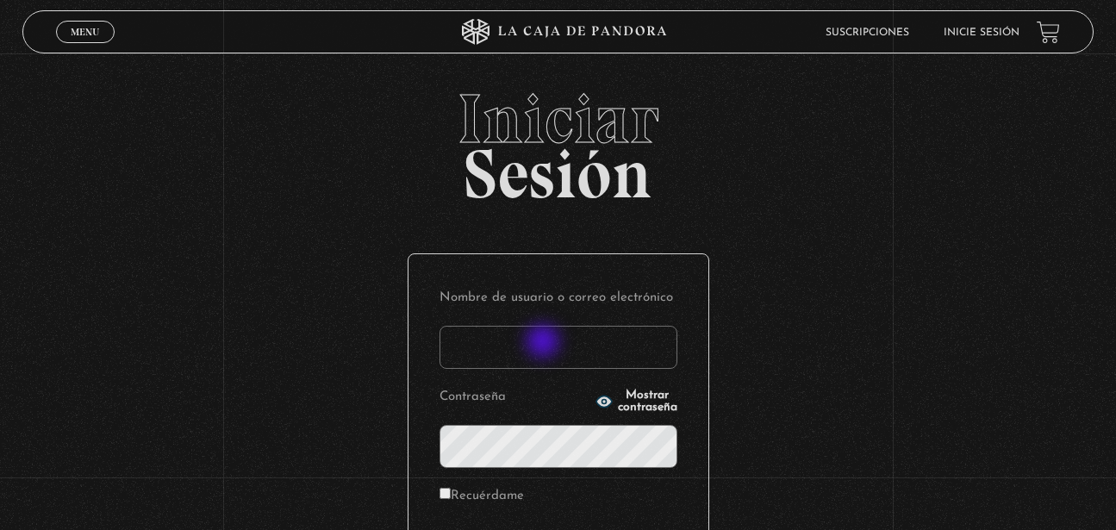
click at [544, 340] on input "Nombre de usuario o correo electrónico" at bounding box center [558, 347] width 238 height 43
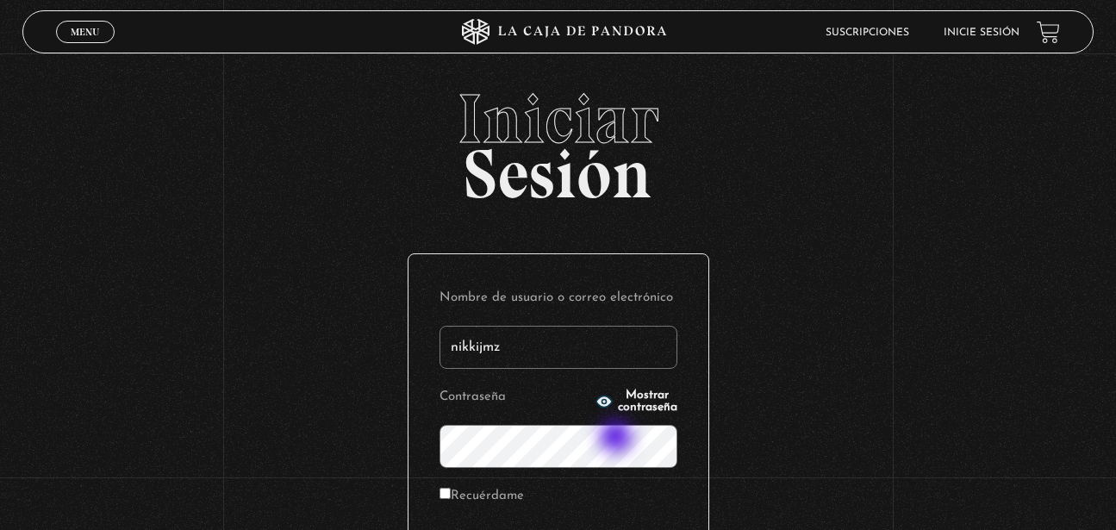
type input "nikkijmz"
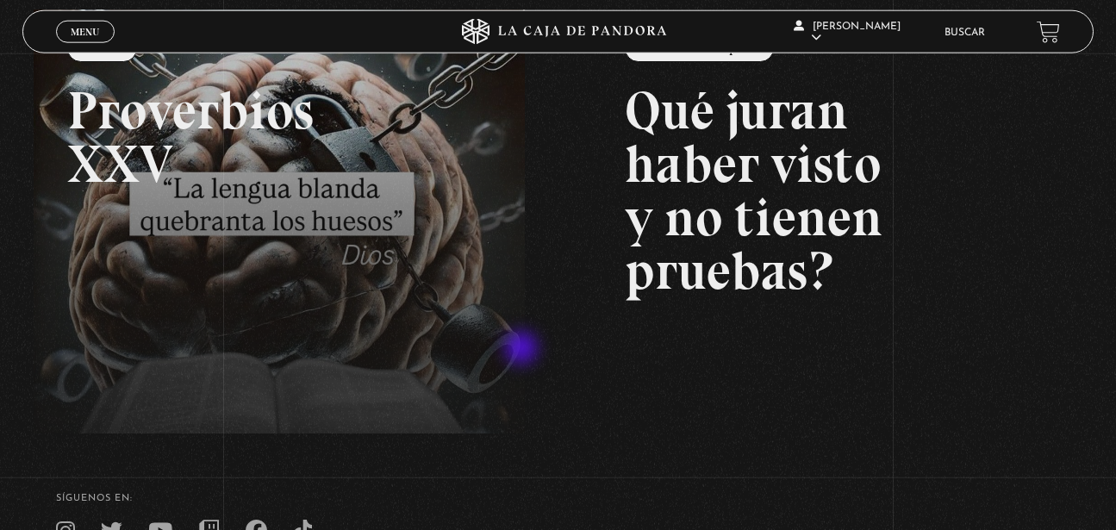
scroll to position [159, 0]
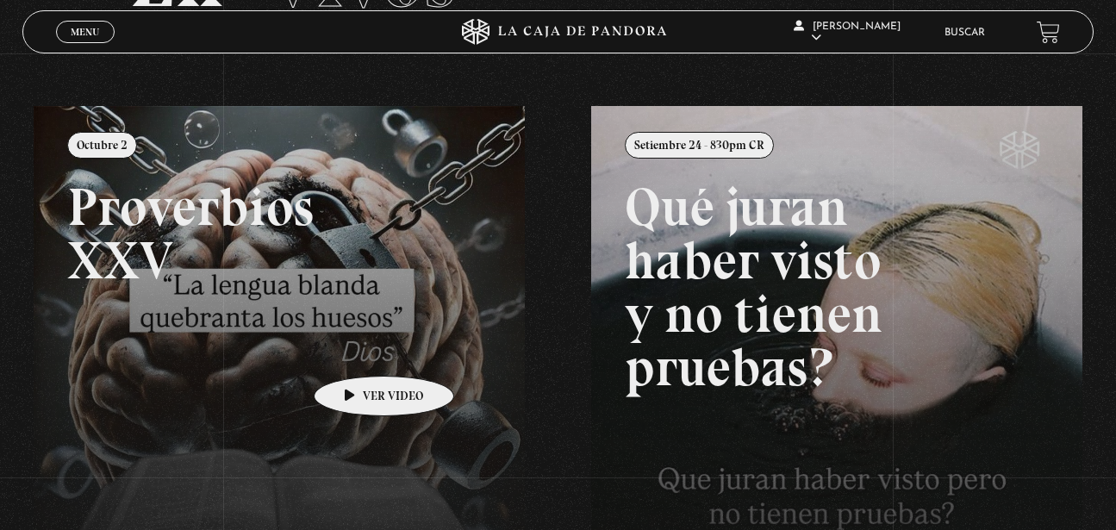
click at [357, 350] on link at bounding box center [592, 371] width 1116 height 530
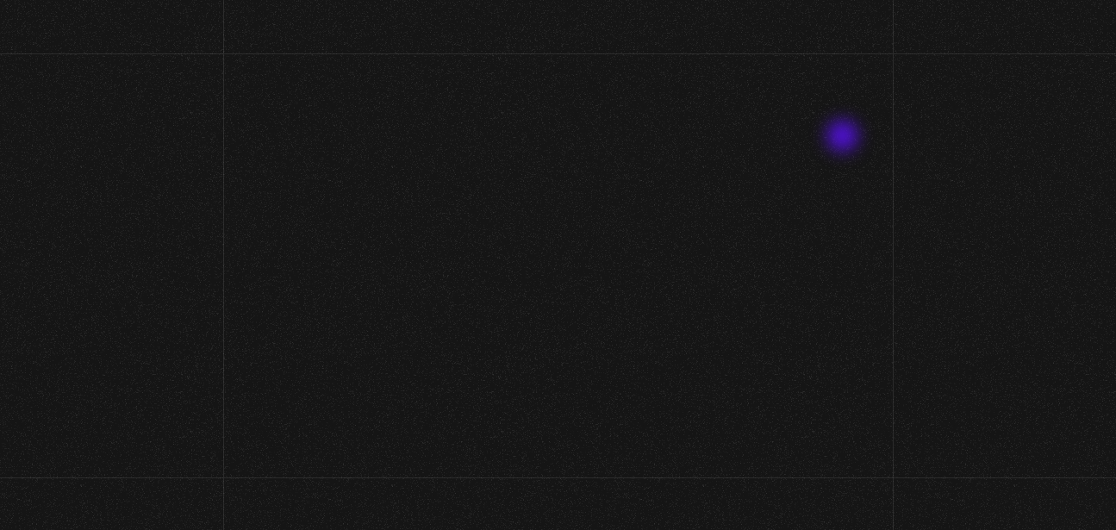
scroll to position [159, 0]
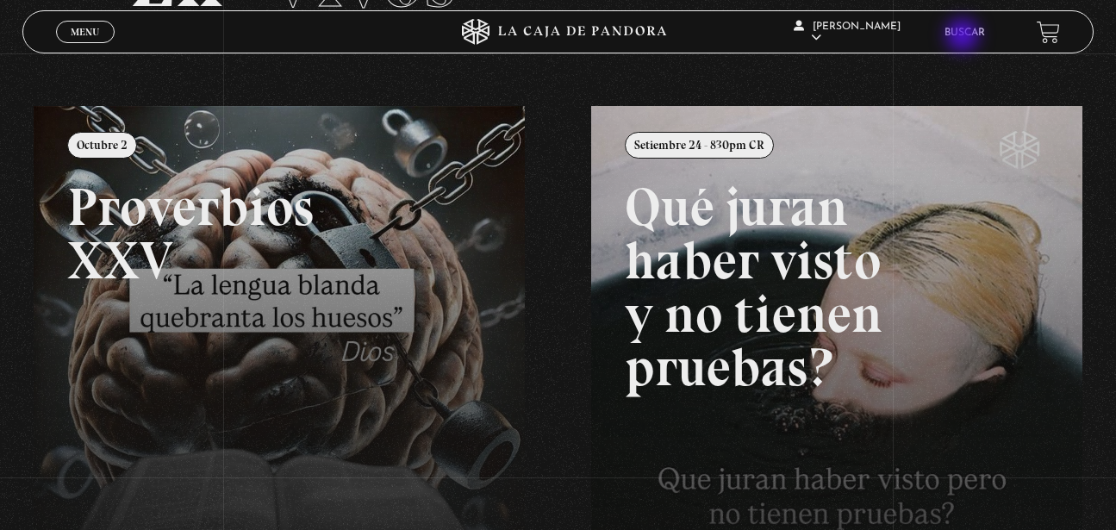
click at [964, 37] on link "Buscar" at bounding box center [964, 33] width 40 height 10
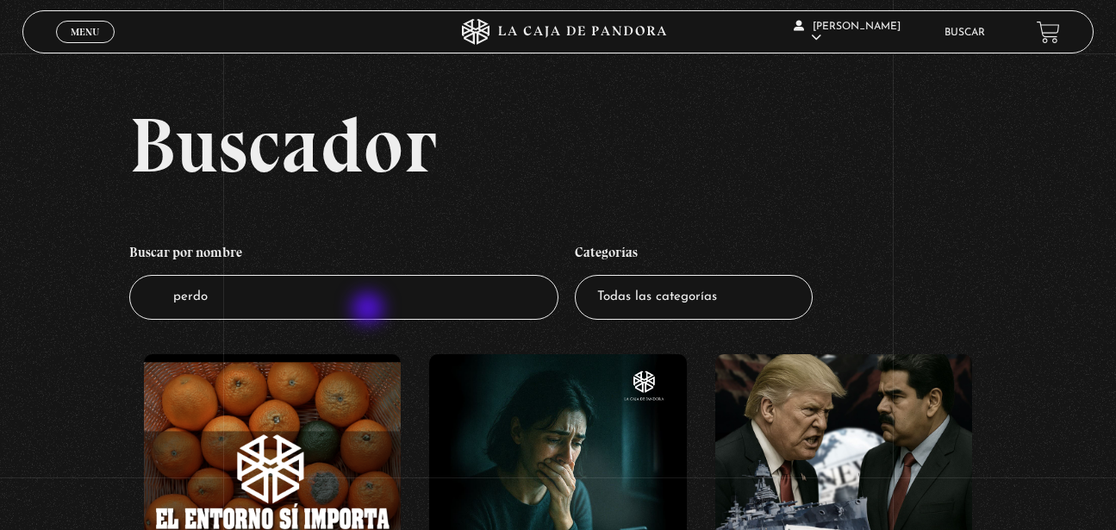
type input "perdon"
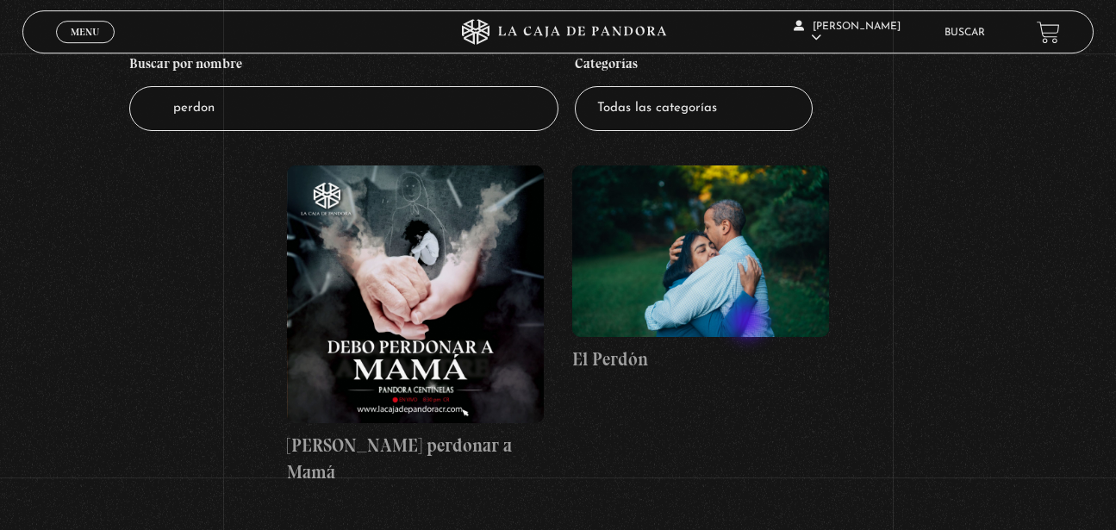
scroll to position [176, 0]
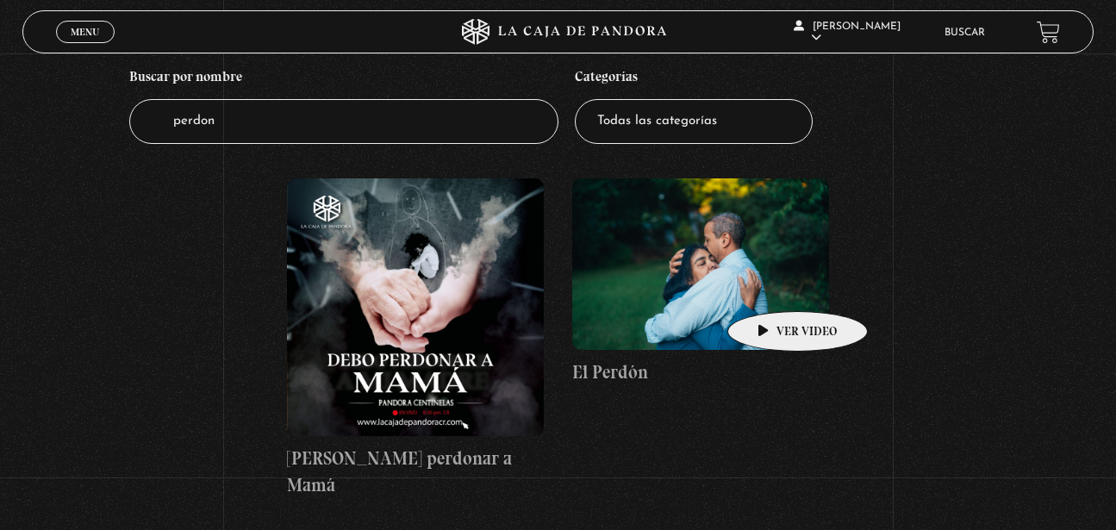
click at [770, 285] on figure at bounding box center [700, 263] width 257 height 171
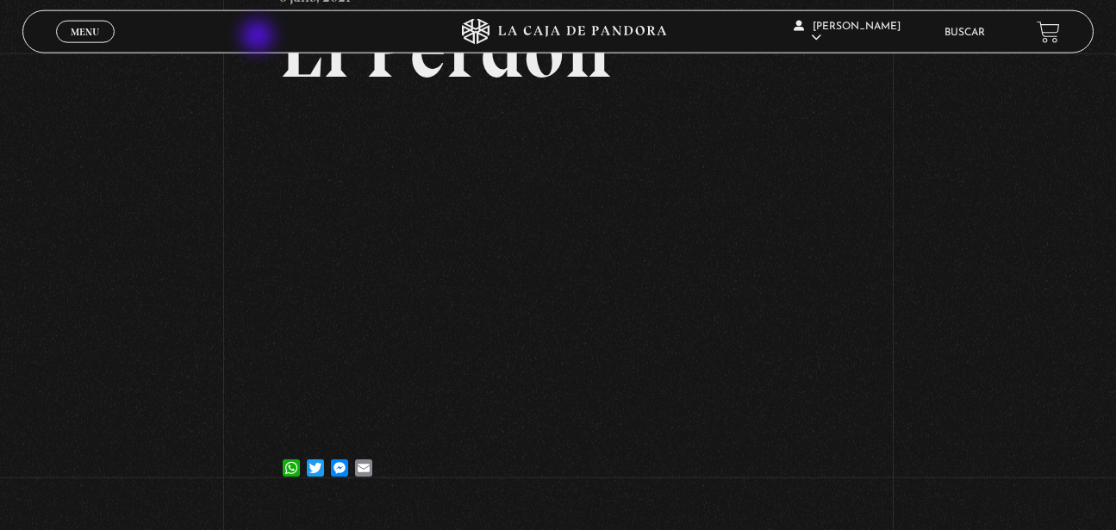
scroll to position [113, 0]
